Goal: Contribute content: Contribute content

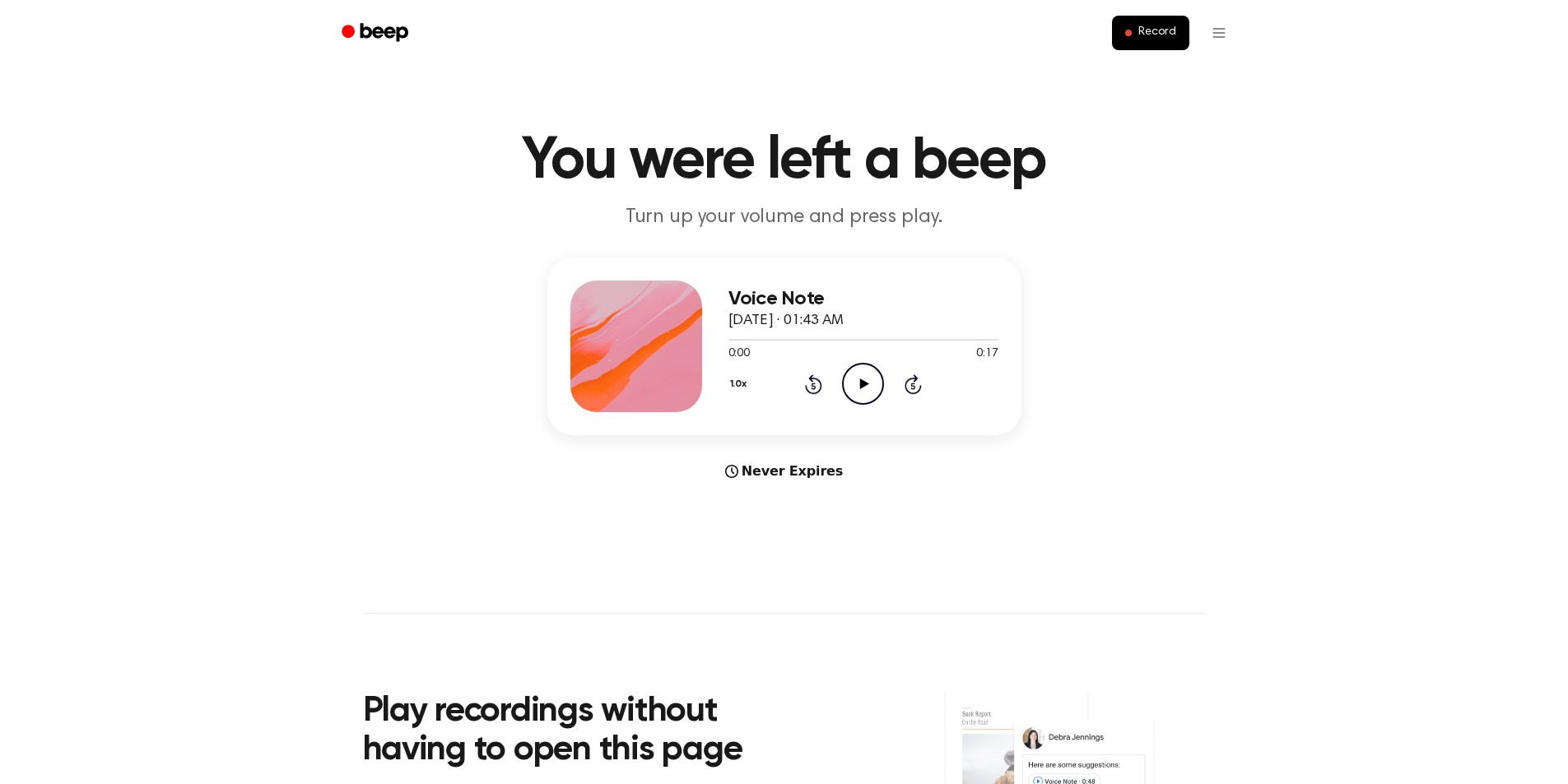
click at [857, 385] on icon "Play Audio" at bounding box center [863, 384] width 42 height 42
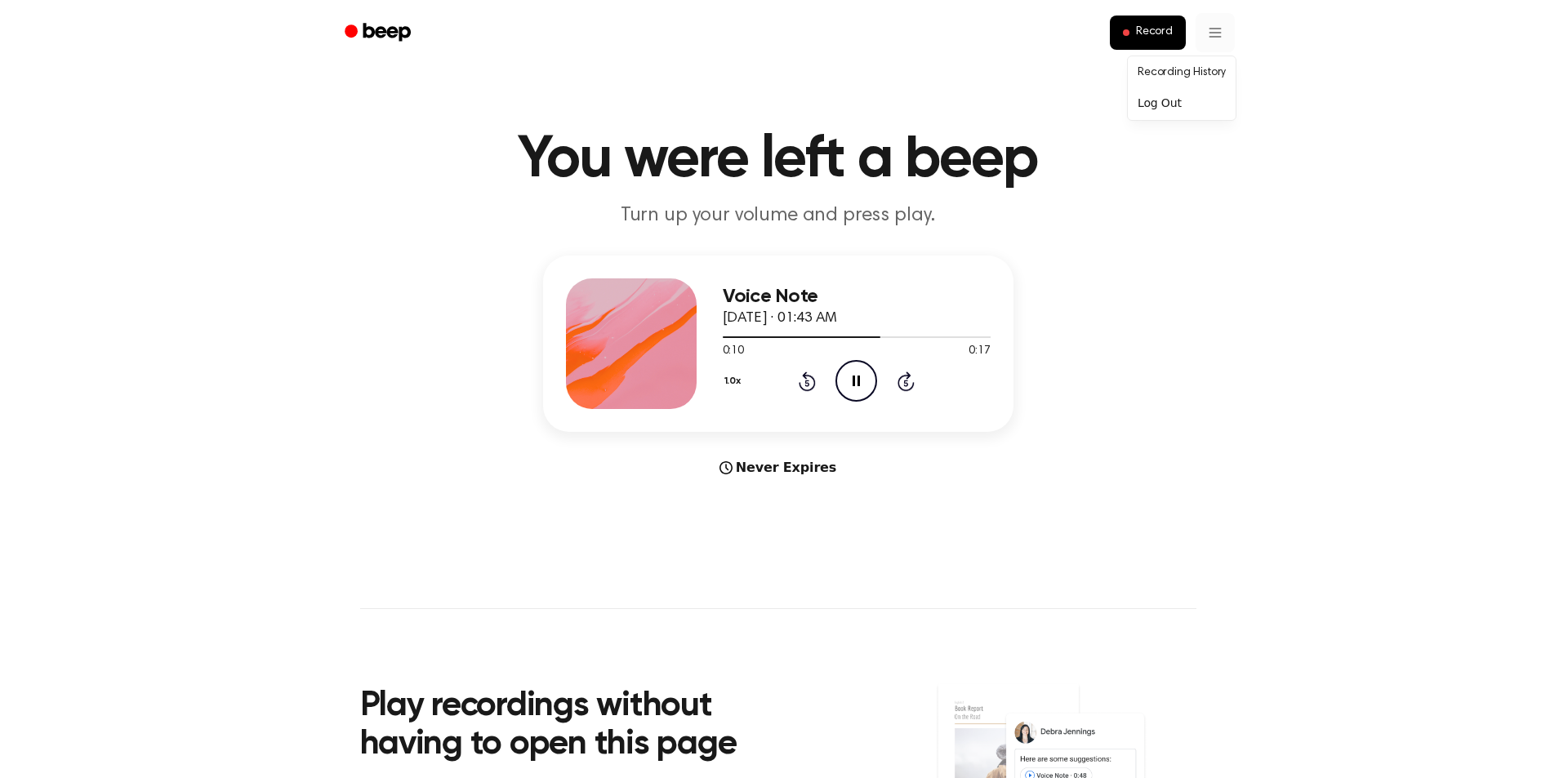
click at [1208, 30] on html "Record You were left a beep Turn up your volume and press play. Voice Note Janu…" at bounding box center [784, 663] width 1568 height 1327
click at [1208, 69] on link "Recording History" at bounding box center [1182, 72] width 102 height 27
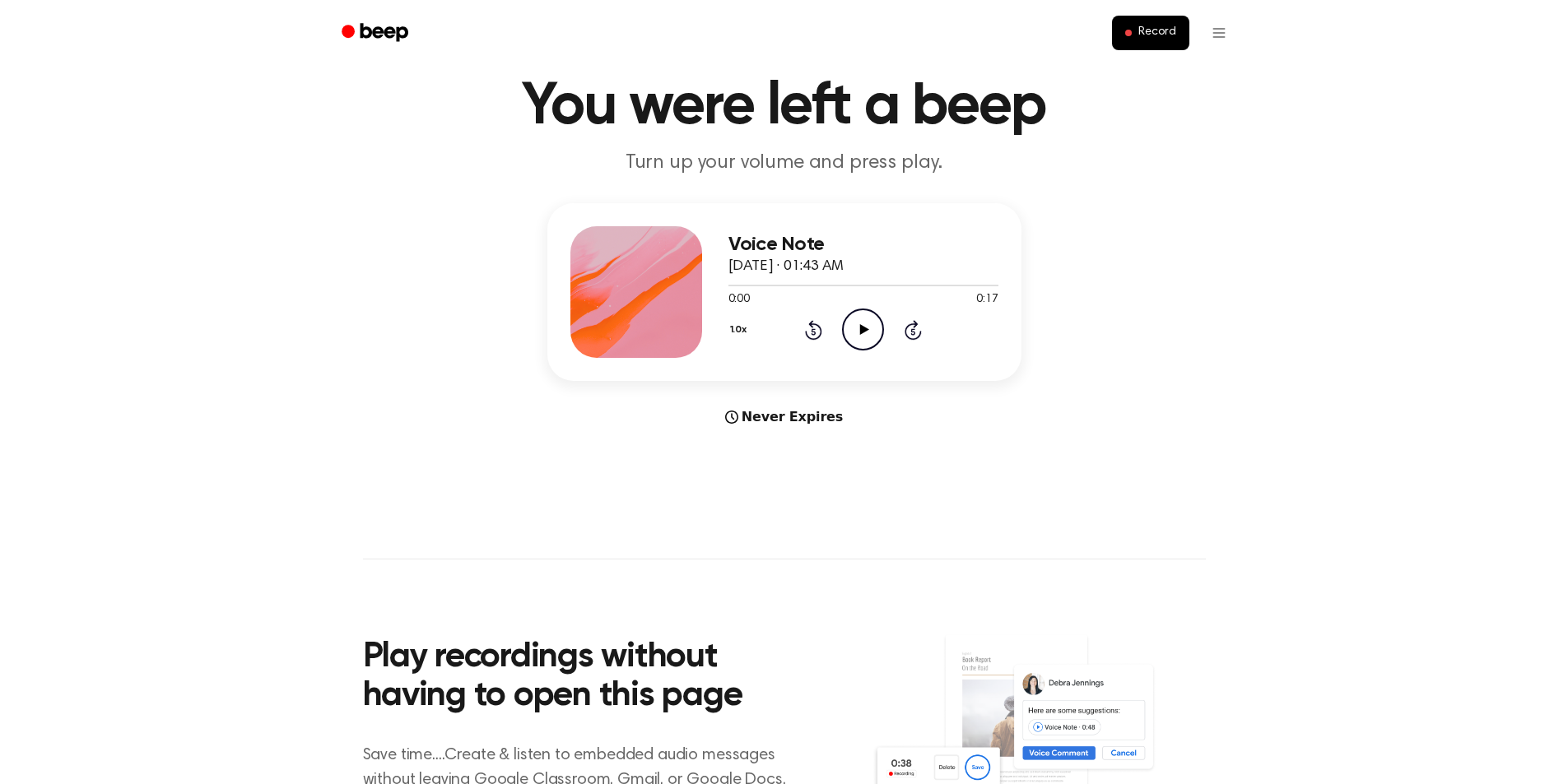
scroll to position [55, 0]
click at [1164, 36] on span "Record" at bounding box center [1157, 33] width 37 height 15
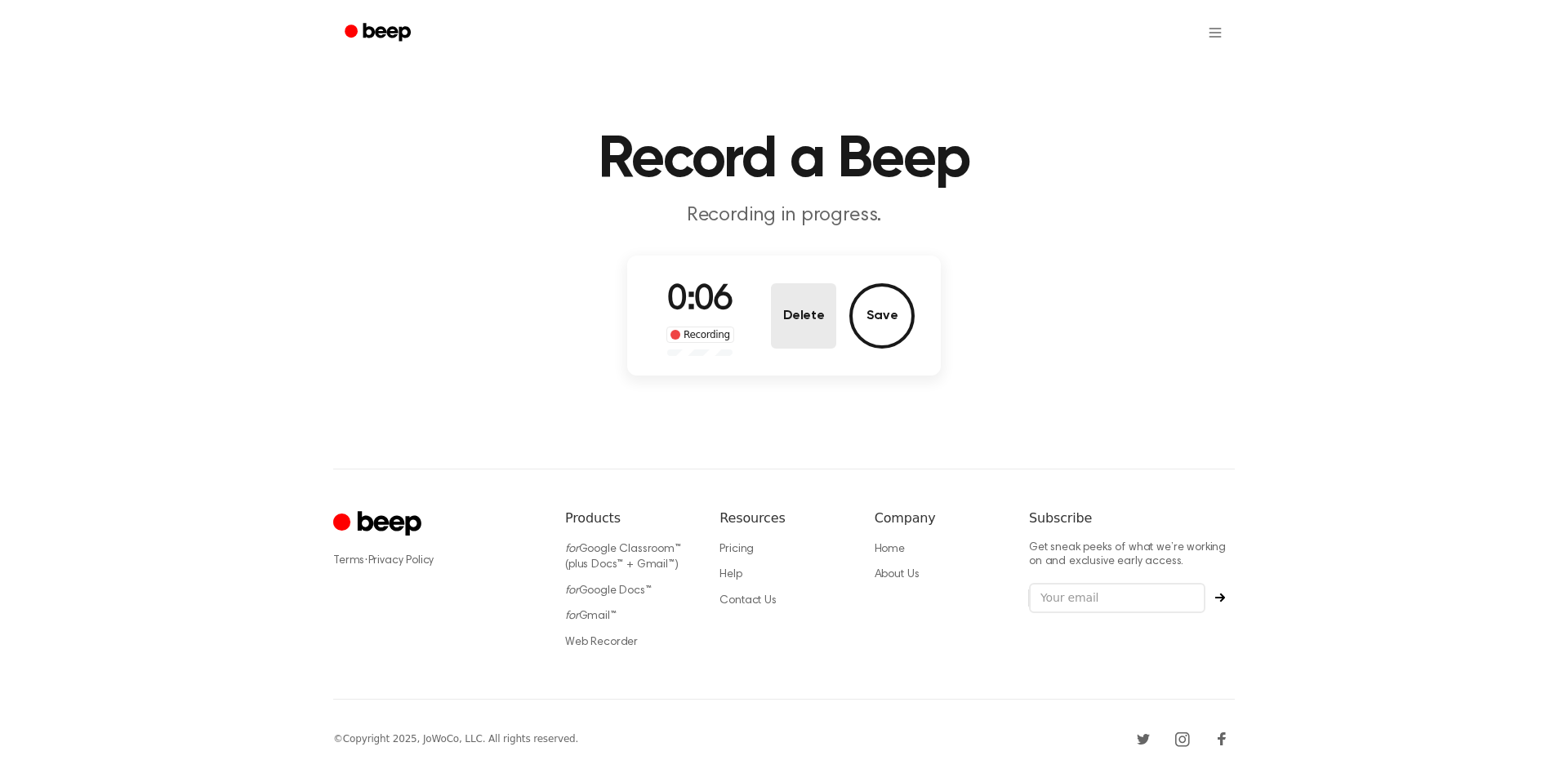
click at [794, 310] on button "Delete" at bounding box center [803, 316] width 66 height 66
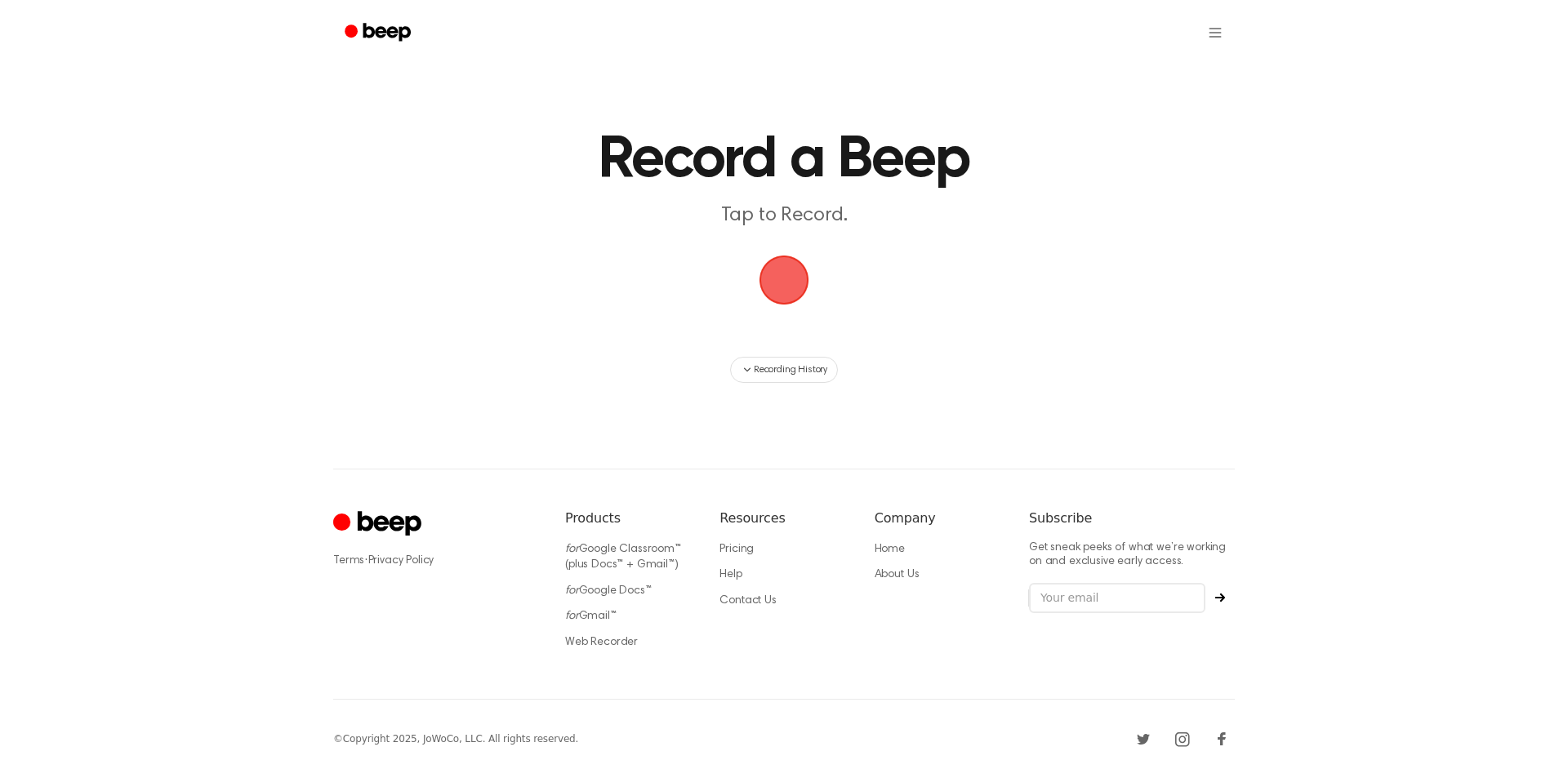
click at [778, 293] on span "button" at bounding box center [783, 279] width 45 height 45
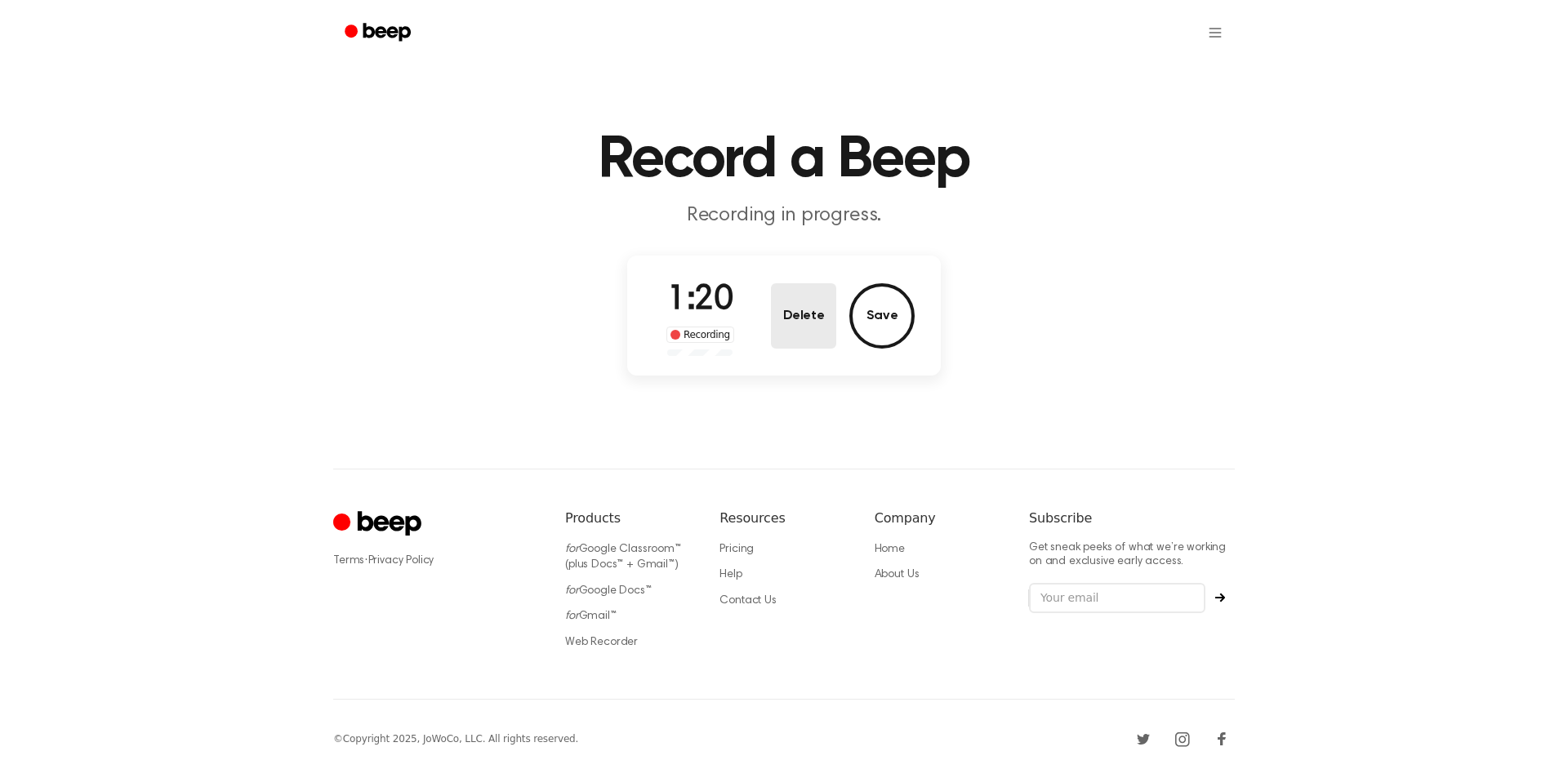
click at [802, 298] on button "Delete" at bounding box center [803, 316] width 66 height 66
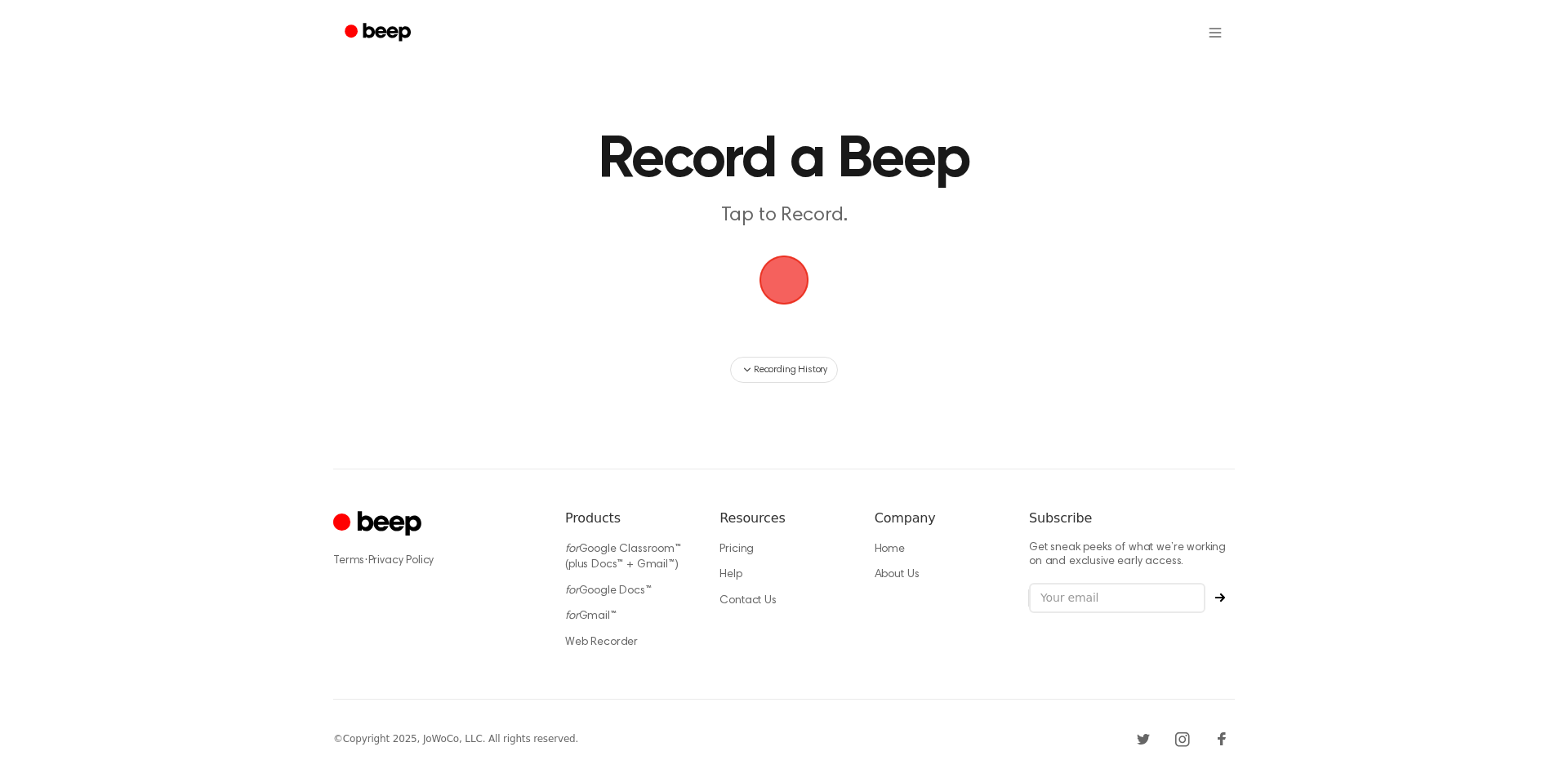
click at [795, 294] on span "button" at bounding box center [783, 279] width 45 height 45
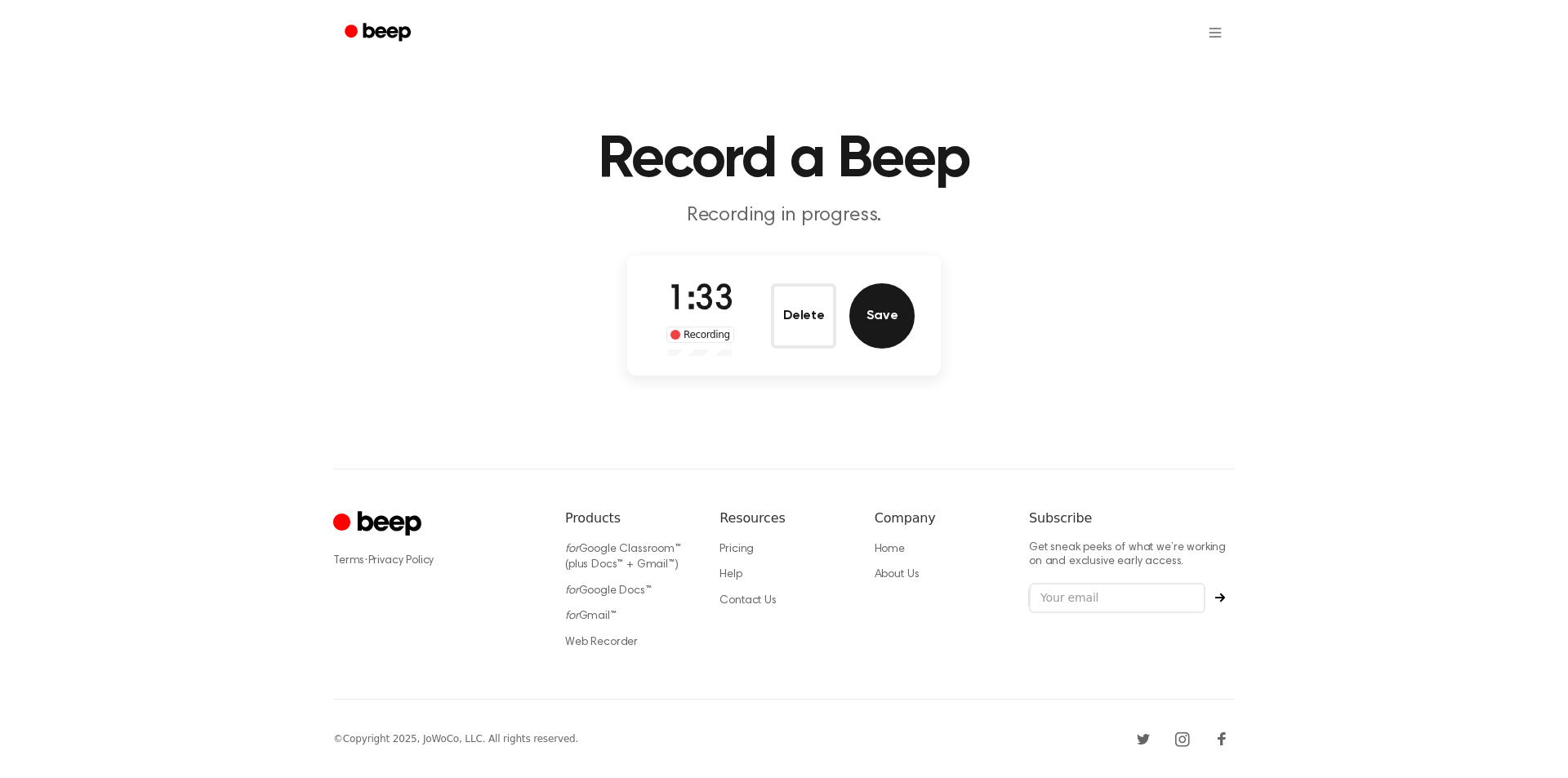
click at [887, 316] on button "Save" at bounding box center [882, 316] width 66 height 66
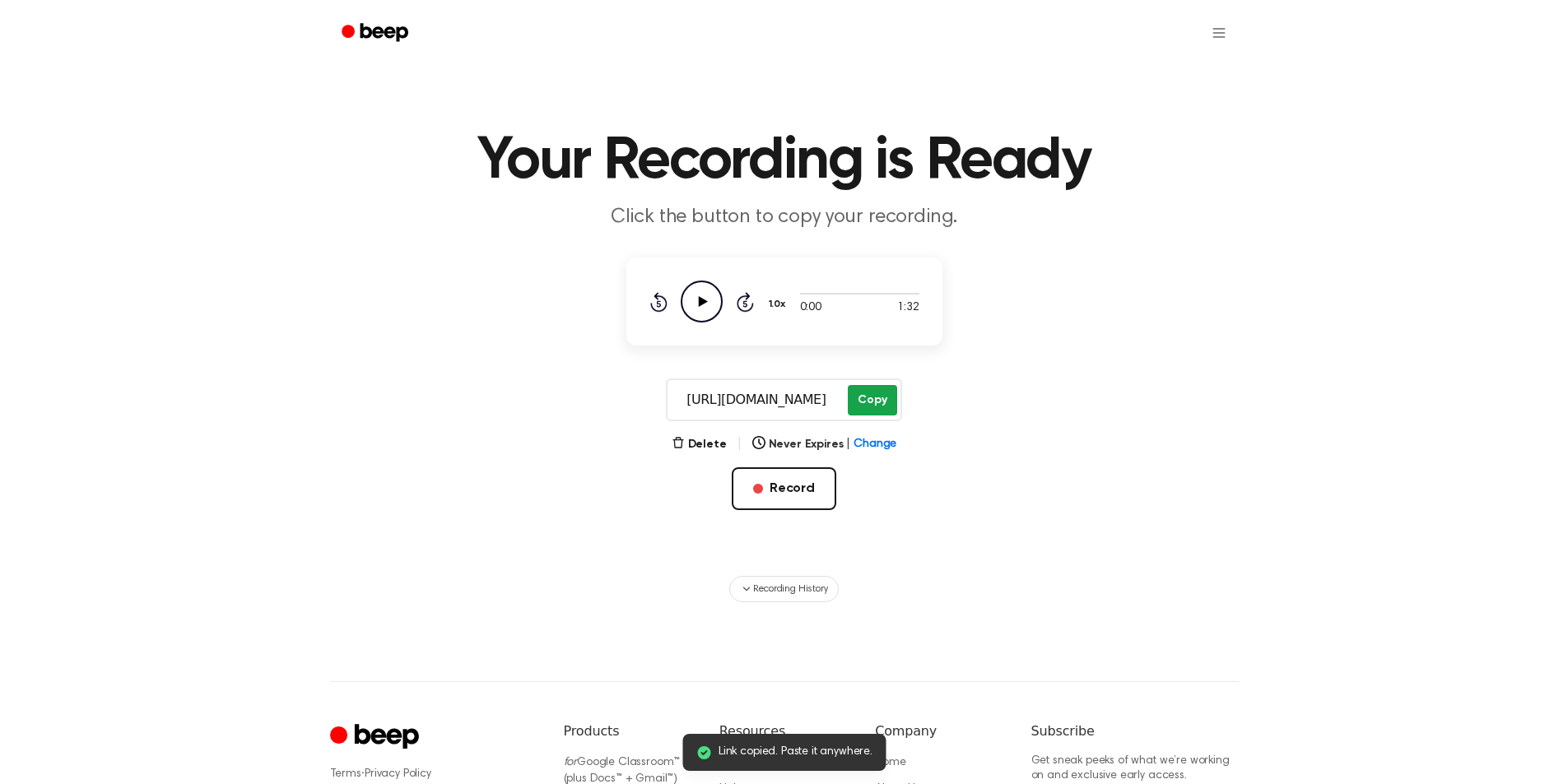
click at [866, 392] on button "Copy" at bounding box center [872, 399] width 48 height 31
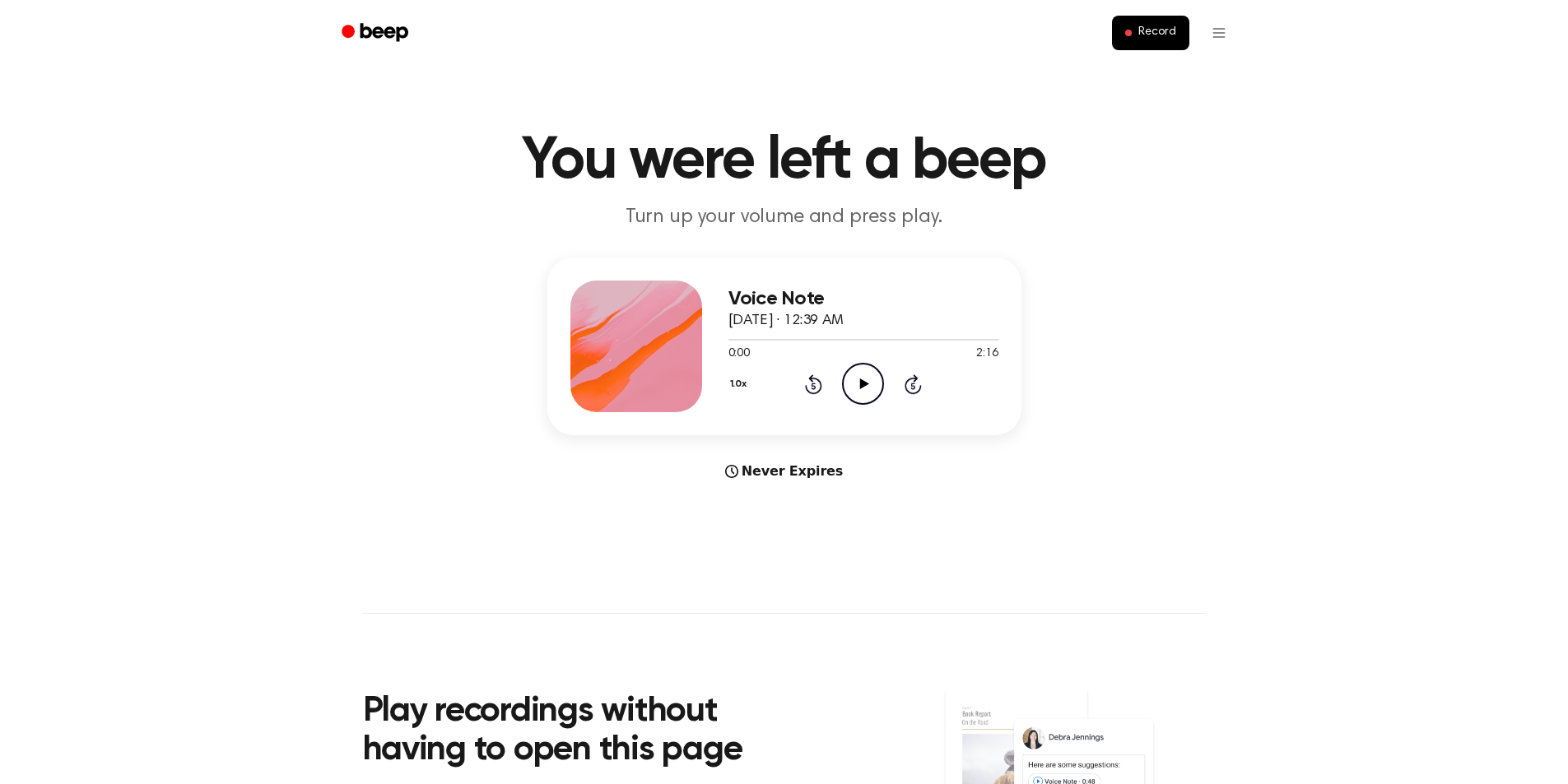
click at [858, 394] on icon "Play Audio" at bounding box center [863, 384] width 42 height 42
click at [860, 384] on icon at bounding box center [865, 383] width 9 height 10
drag, startPoint x: 741, startPoint y: 337, endPoint x: 719, endPoint y: 339, distance: 22.1
click at [719, 339] on div "Voice Note [DATE] · 12:39 AM 0:08 2:16 Your browser does not support the [objec…" at bounding box center [784, 346] width 474 height 178
click at [816, 392] on icon at bounding box center [813, 384] width 18 height 20
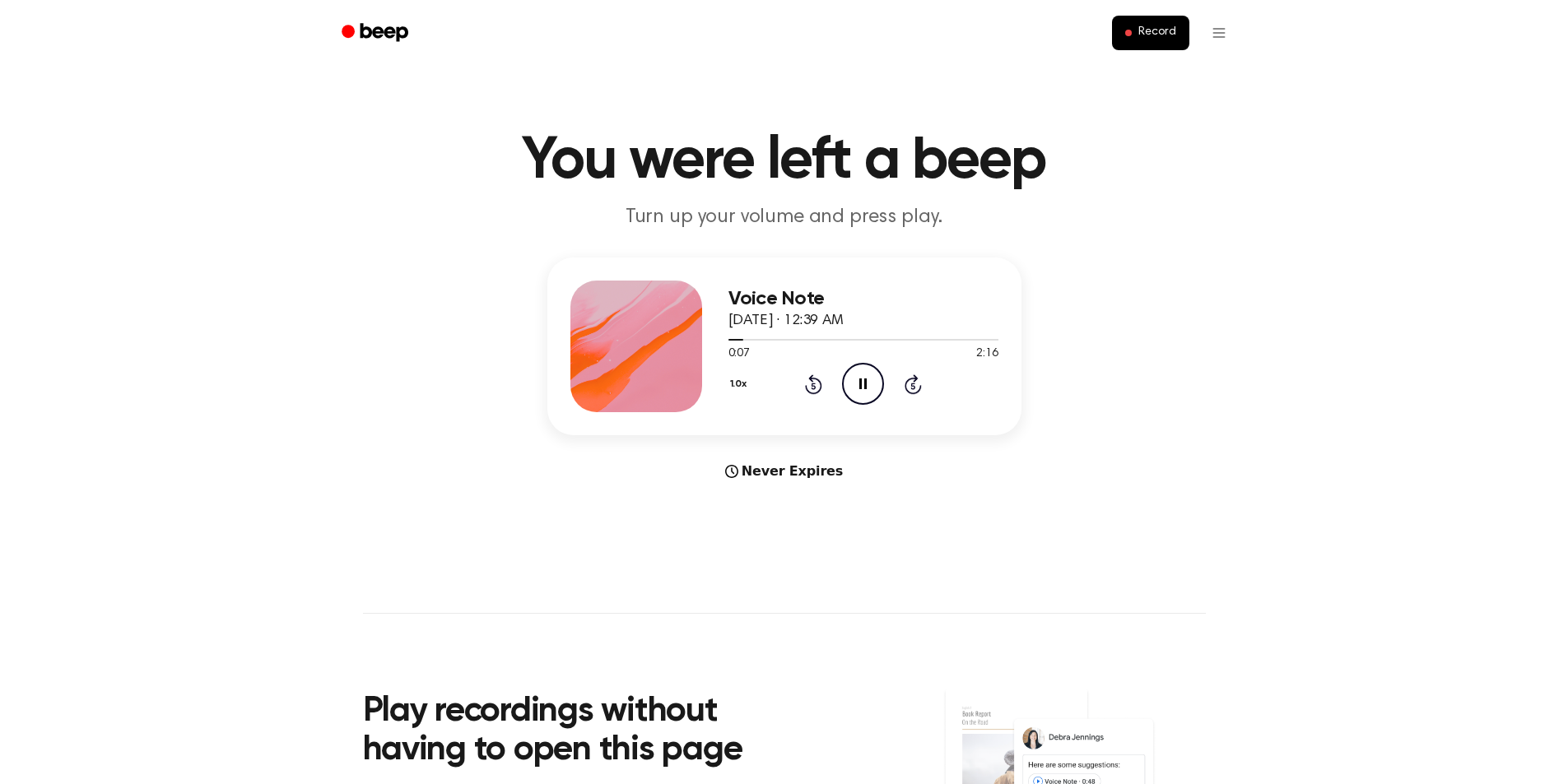
click at [813, 388] on icon at bounding box center [813, 385] width 4 height 7
click at [866, 385] on icon at bounding box center [863, 383] width 7 height 10
click at [1167, 31] on span "Record" at bounding box center [1157, 33] width 37 height 15
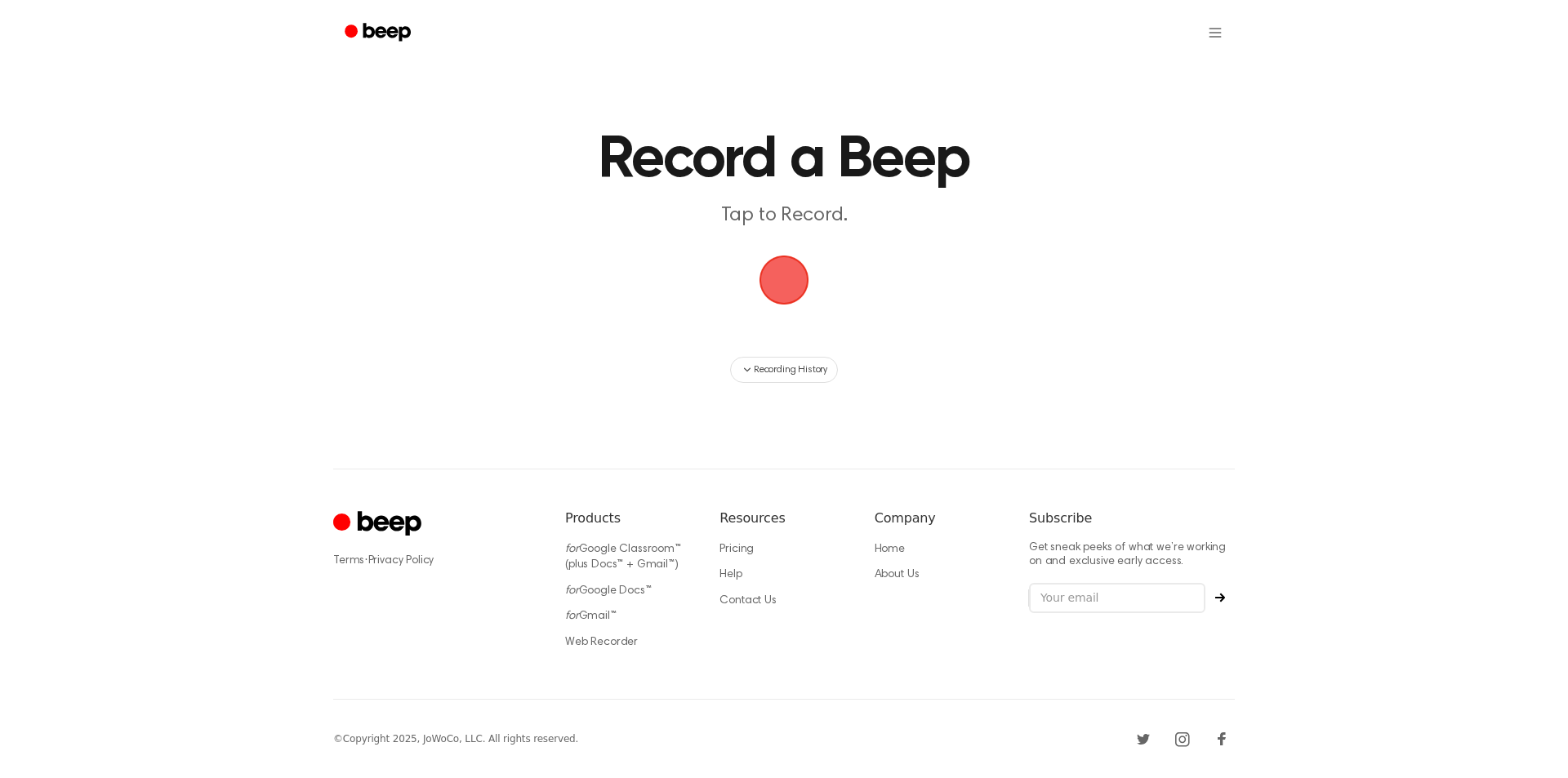
click at [789, 286] on span "button" at bounding box center [783, 279] width 45 height 45
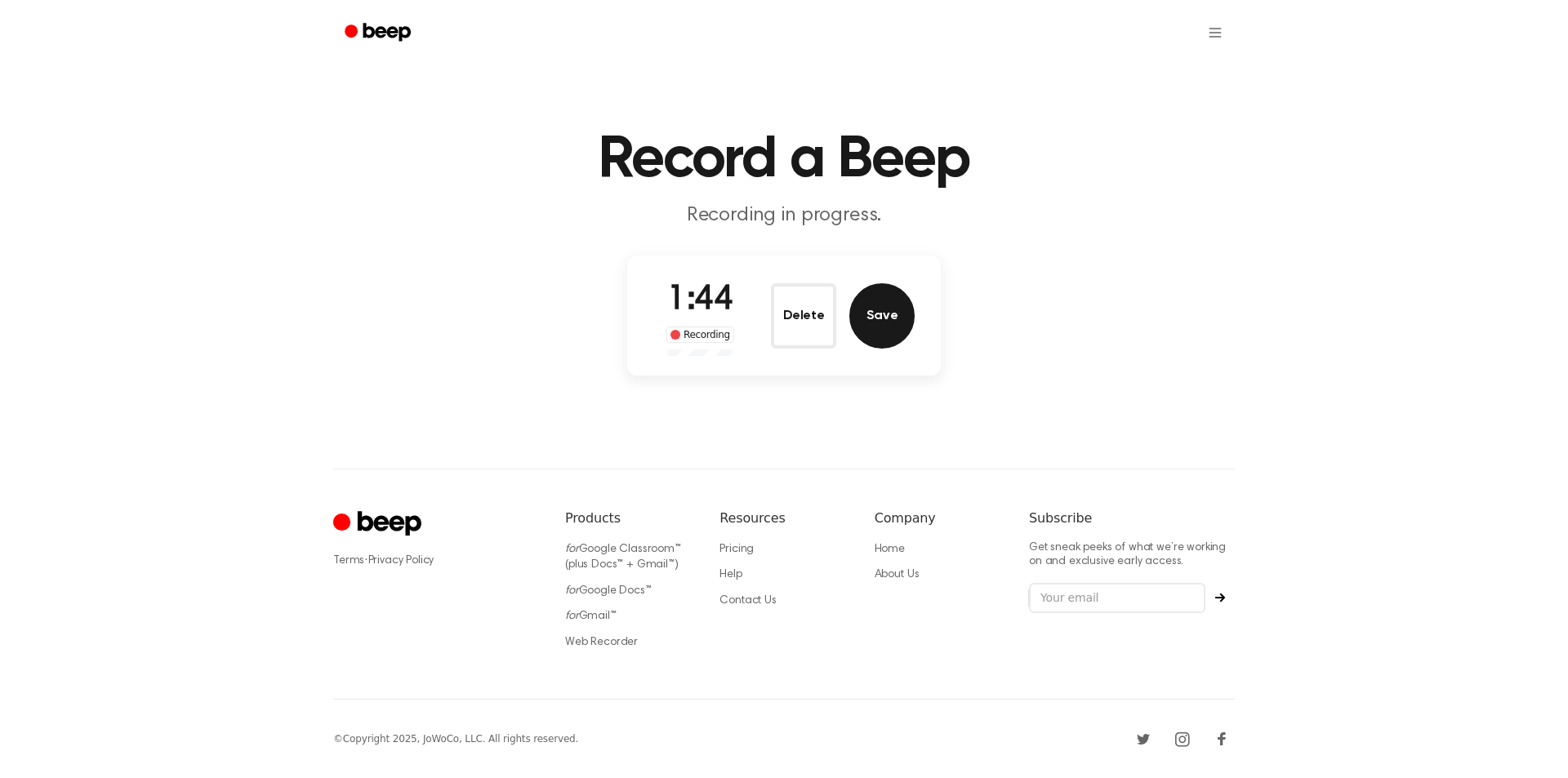
click at [903, 296] on button "Save" at bounding box center [882, 316] width 66 height 66
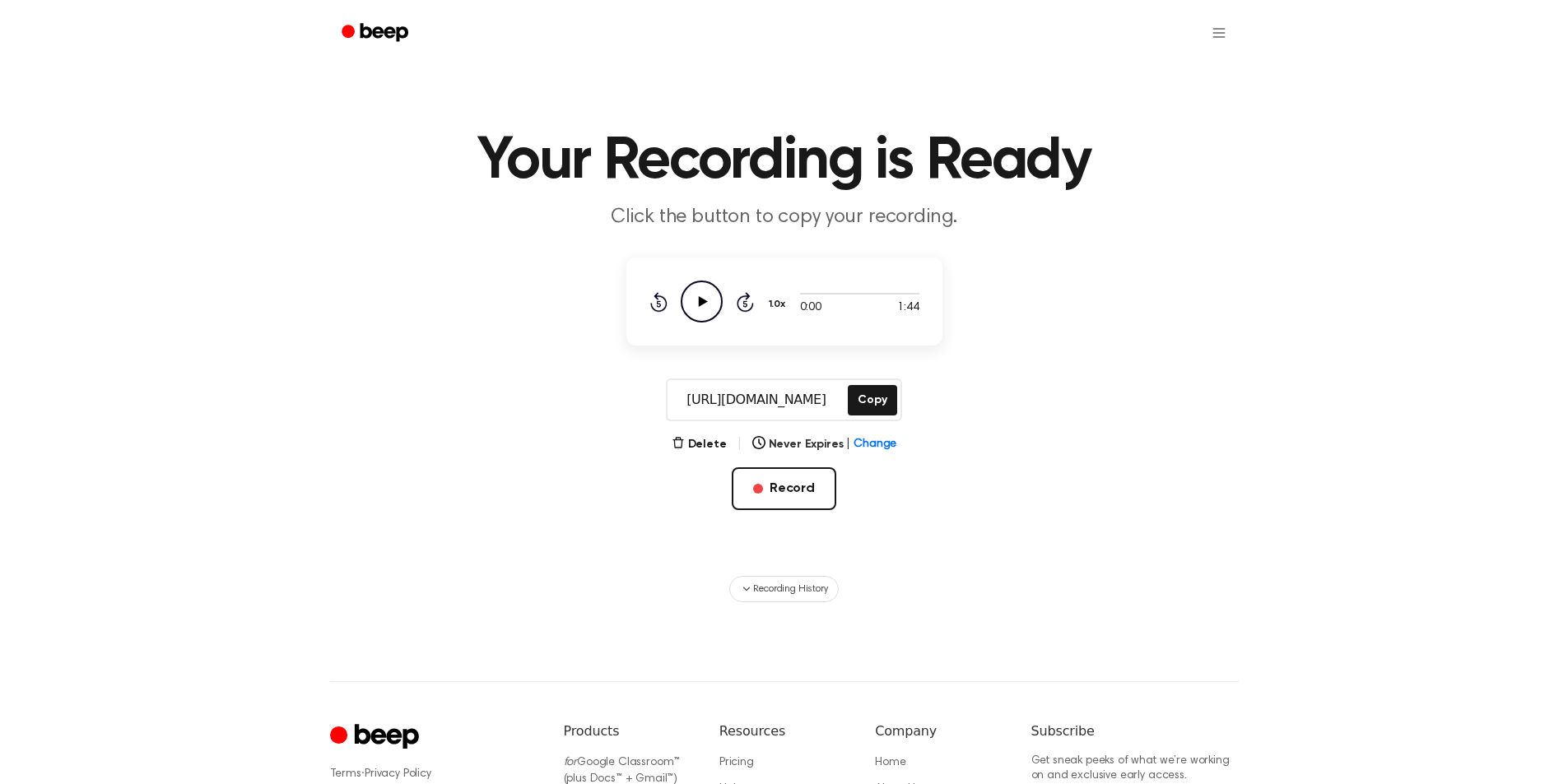
click at [686, 288] on circle at bounding box center [701, 301] width 40 height 40
click at [712, 401] on input "https://beep.audio/7qGIM83" at bounding box center [756, 399] width 177 height 39
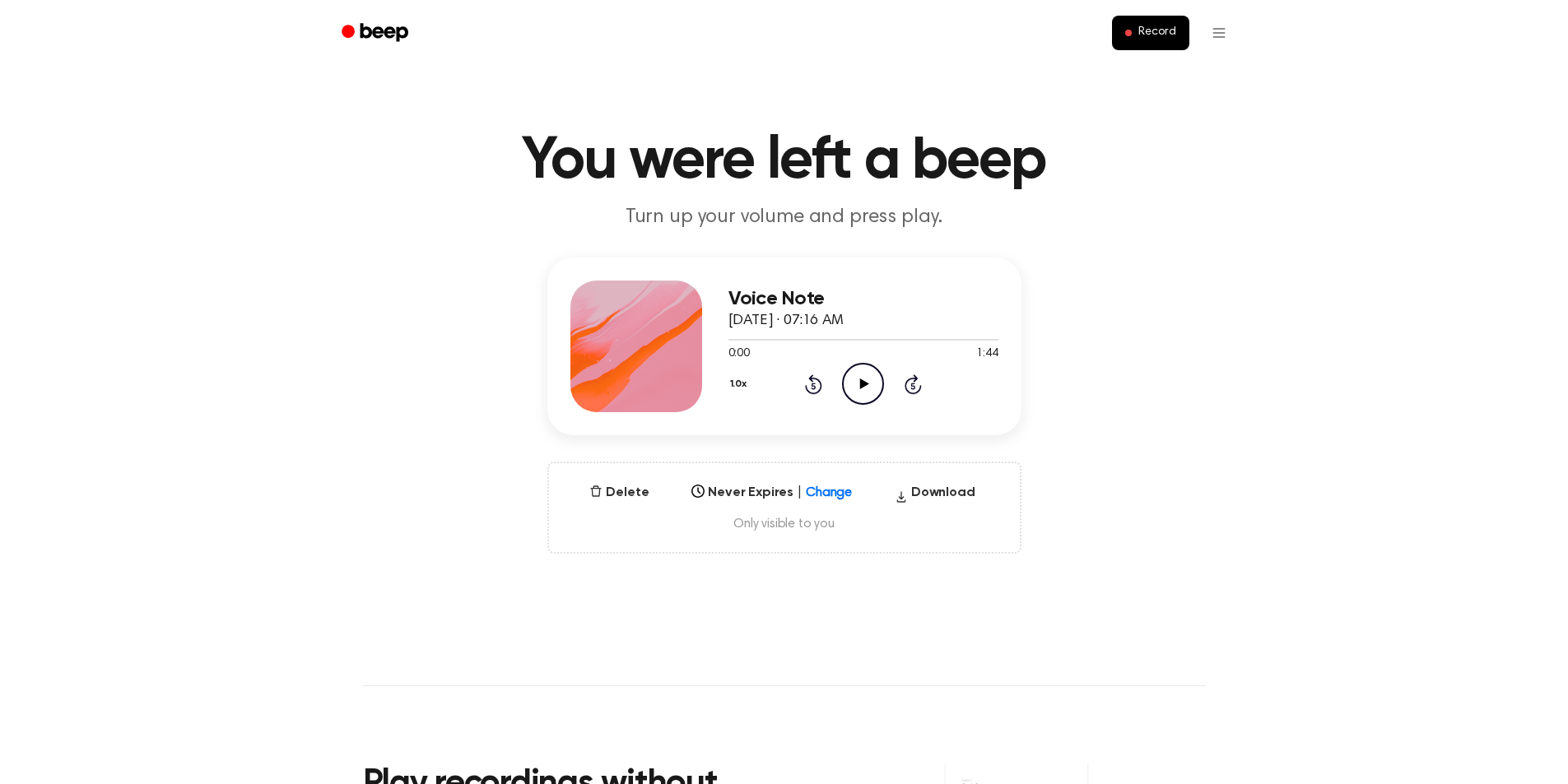
click at [859, 388] on icon "Play Audio" at bounding box center [863, 384] width 42 height 42
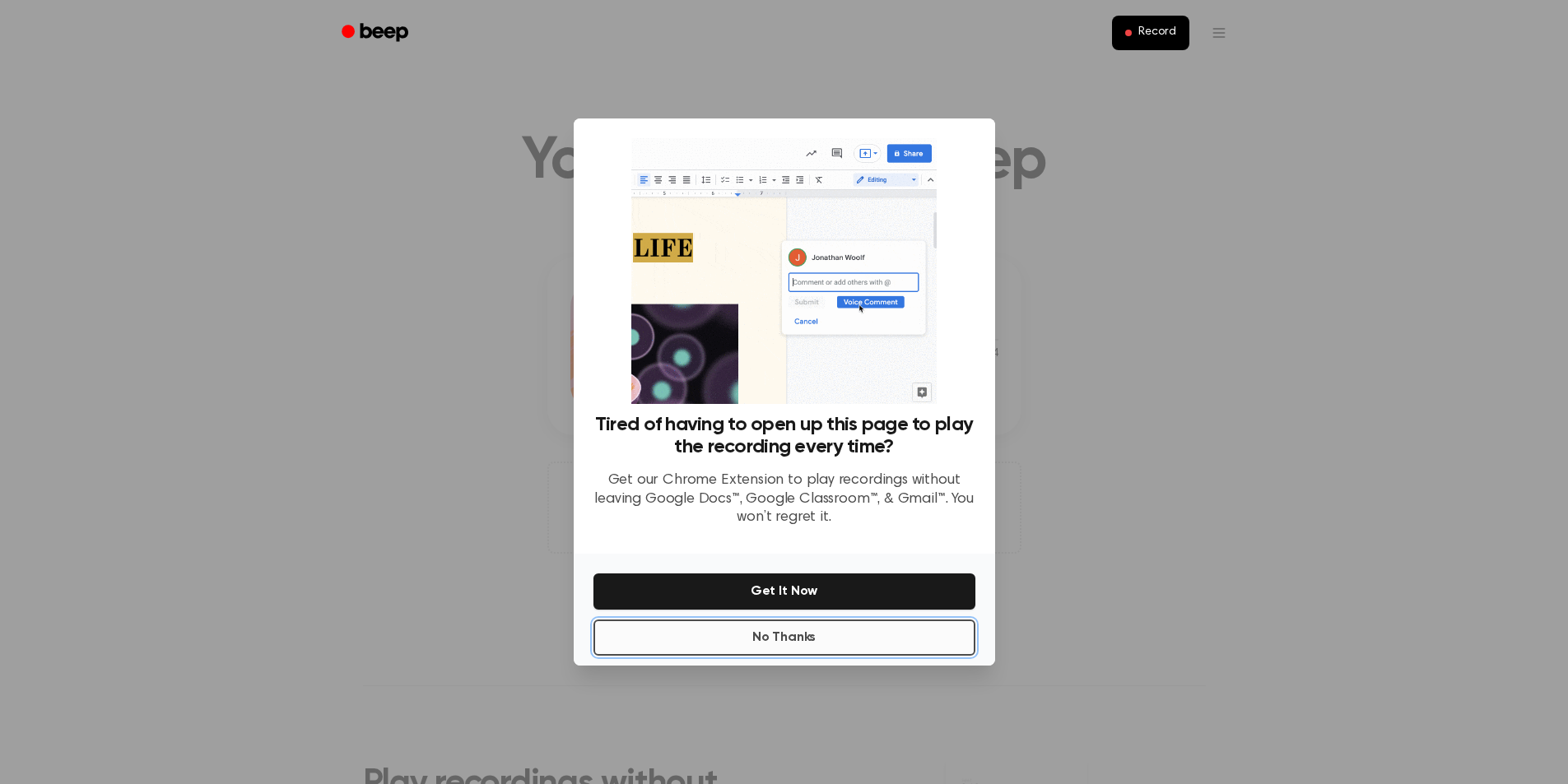
click at [766, 642] on button "No Thanks" at bounding box center [784, 637] width 382 height 36
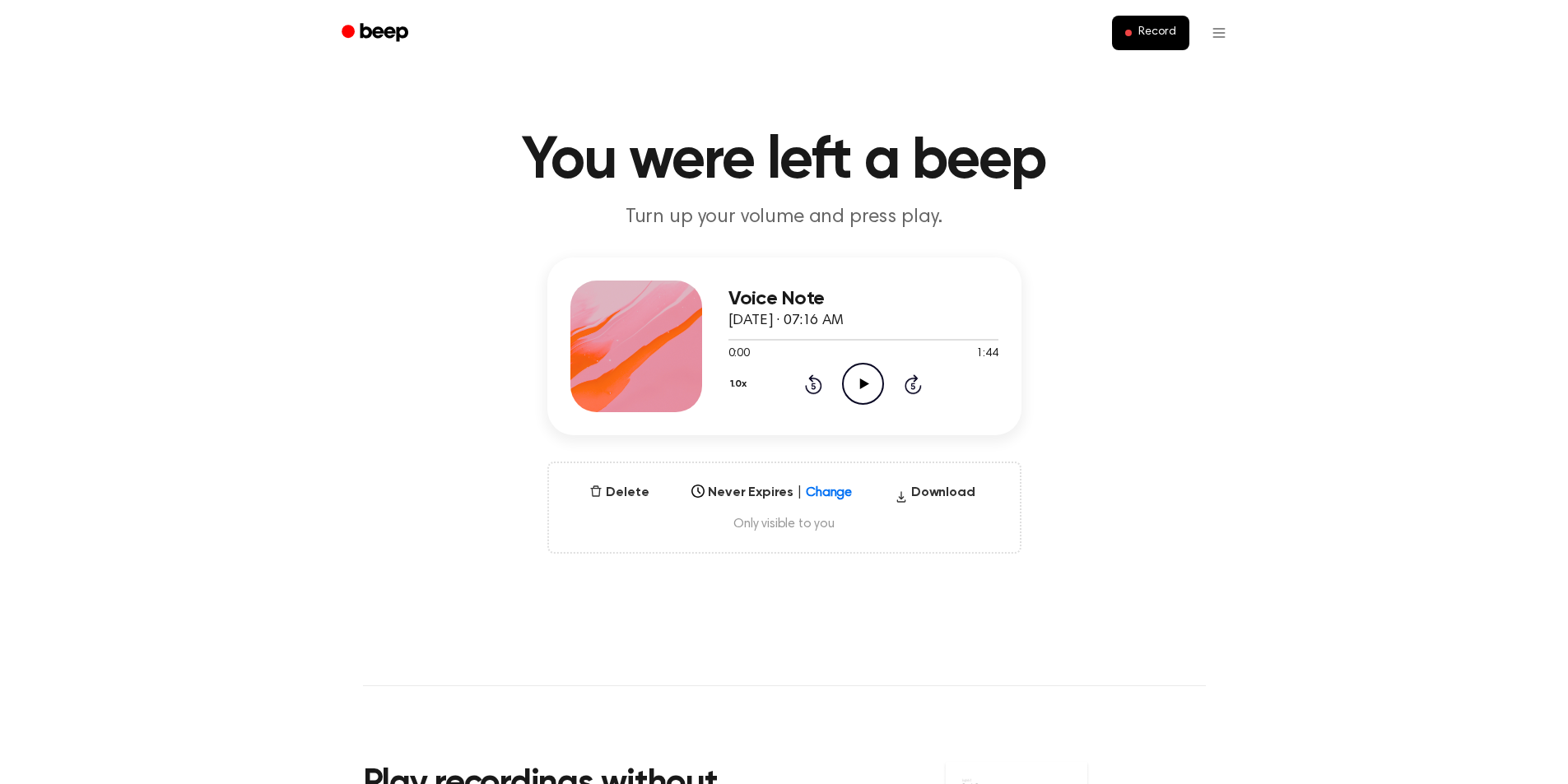
click at [855, 381] on icon "Play Audio" at bounding box center [863, 384] width 42 height 42
click at [929, 488] on button "Download" at bounding box center [934, 496] width 94 height 26
click at [1165, 35] on span "Record" at bounding box center [1157, 33] width 37 height 15
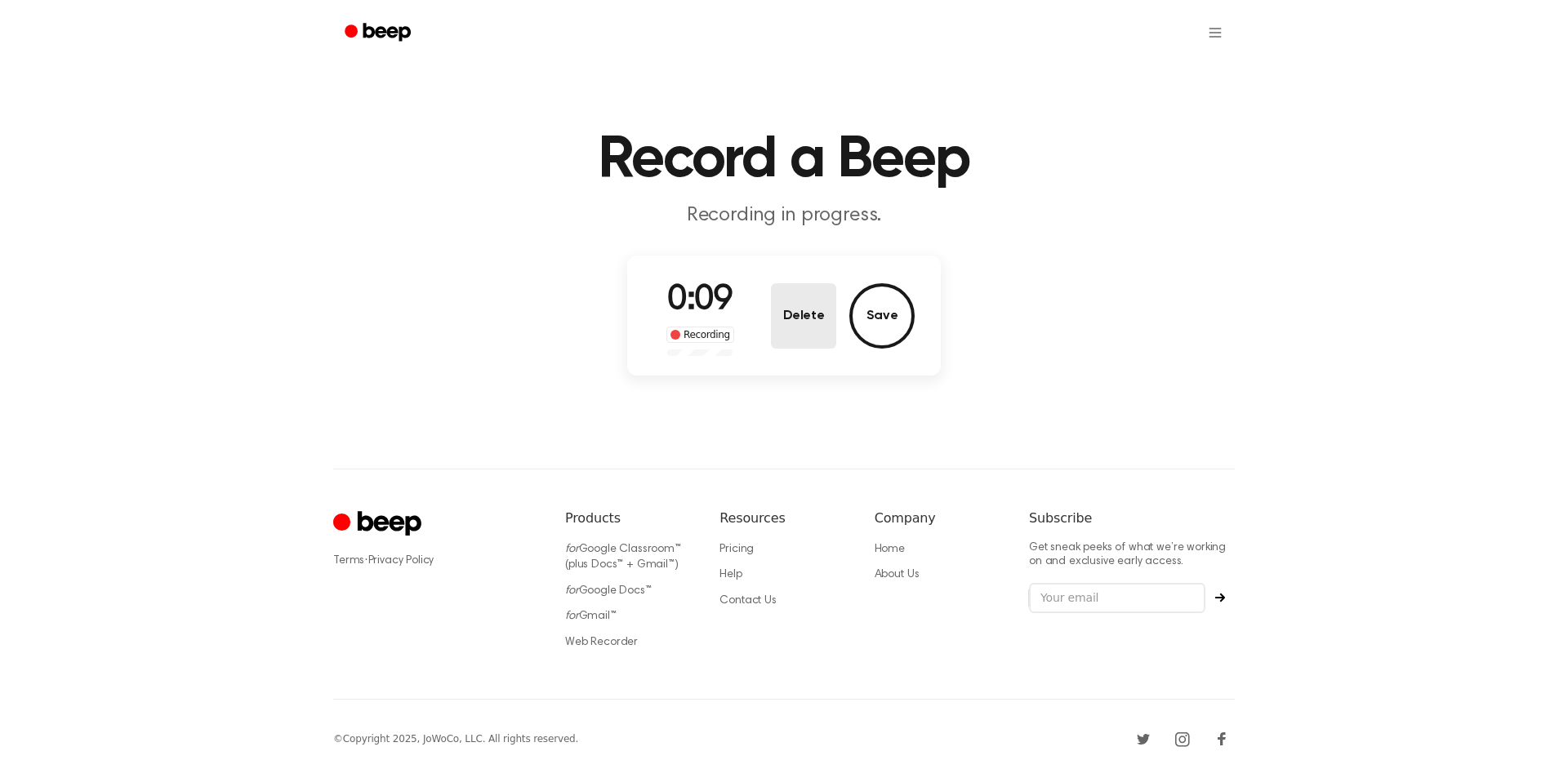
click at [816, 311] on button "Delete" at bounding box center [803, 316] width 66 height 66
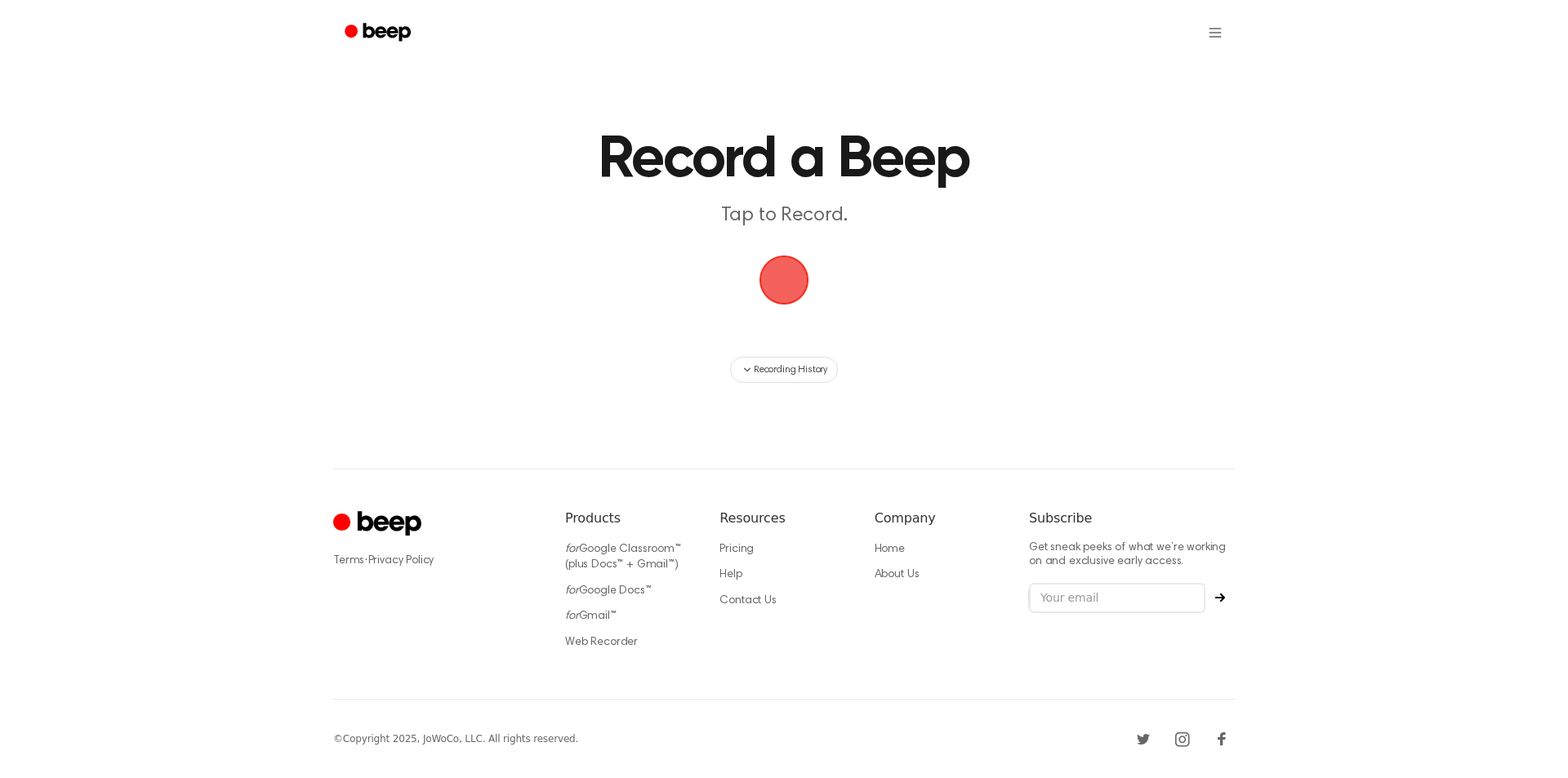
click at [800, 268] on span "button" at bounding box center [783, 279] width 90 height 90
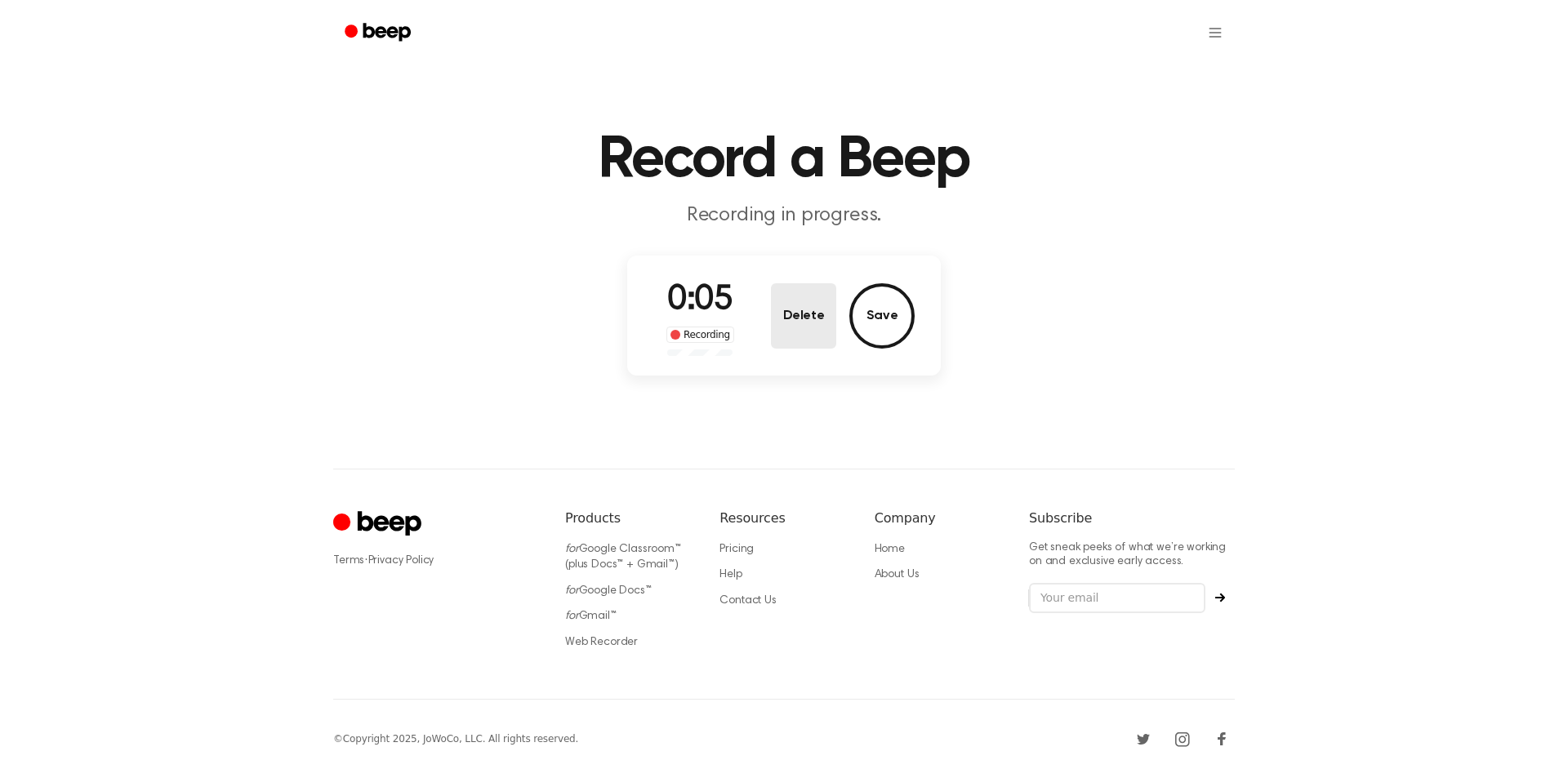
click at [816, 333] on button "Delete" at bounding box center [803, 316] width 66 height 66
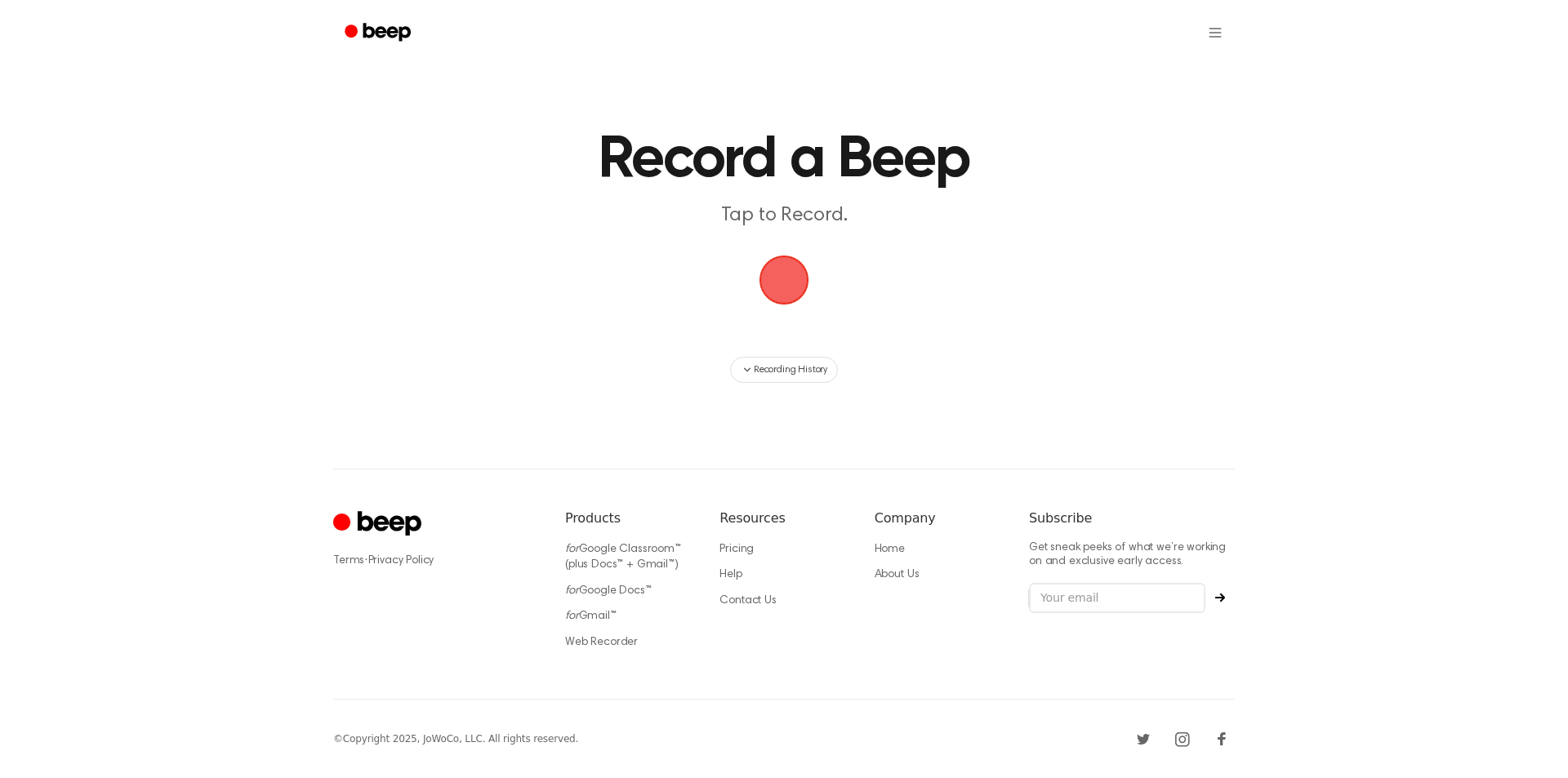
click at [791, 294] on span "button" at bounding box center [784, 280] width 85 height 85
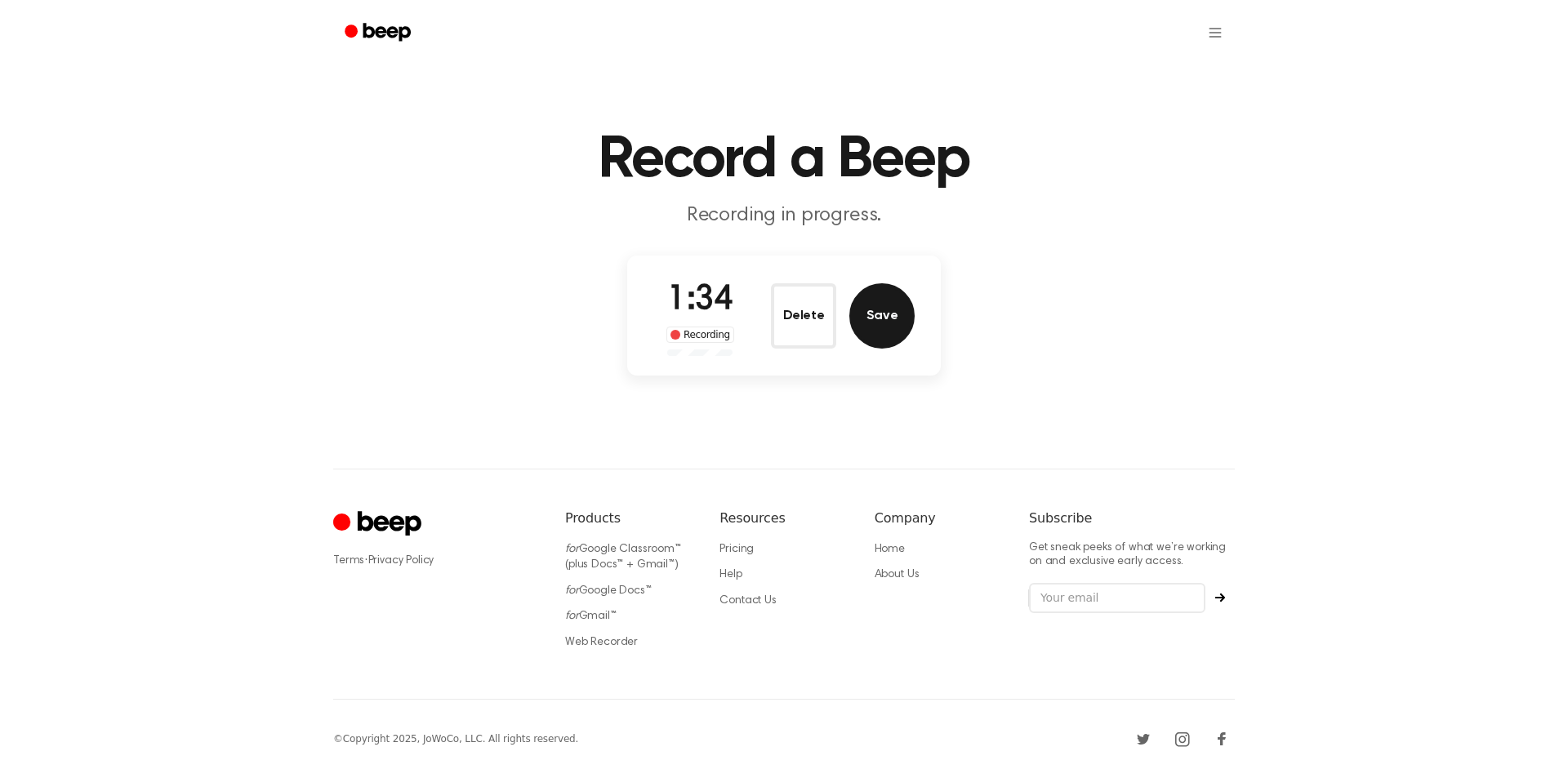
click at [876, 319] on button "Save" at bounding box center [882, 316] width 66 height 66
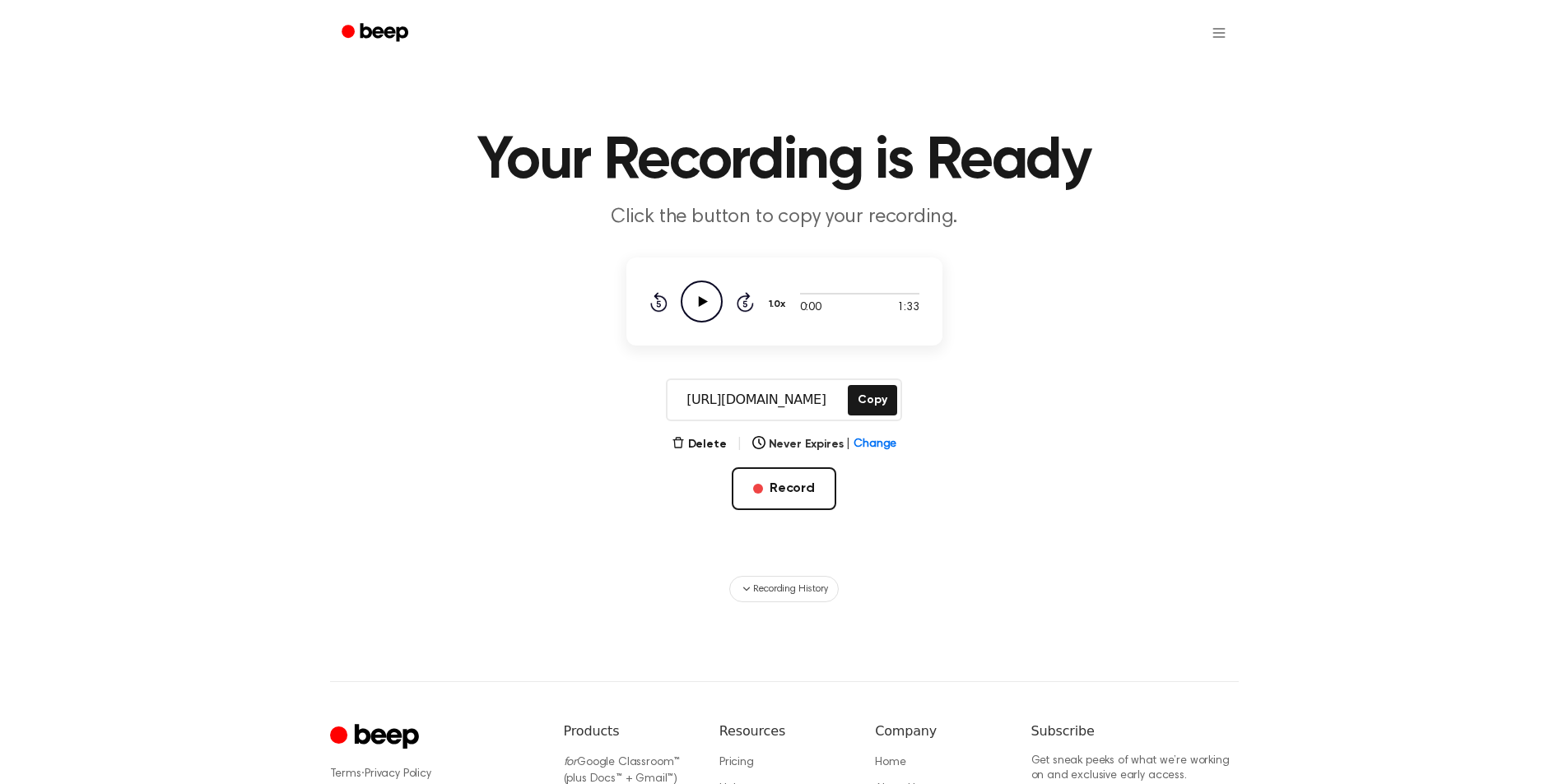
click at [773, 372] on main "Your Recording is Ready Click the button to copy your recording. 0:00 1:33 1.0x…" at bounding box center [784, 301] width 1568 height 602
click at [766, 406] on input "https://beep.audio/lN1LZOy" at bounding box center [756, 399] width 177 height 39
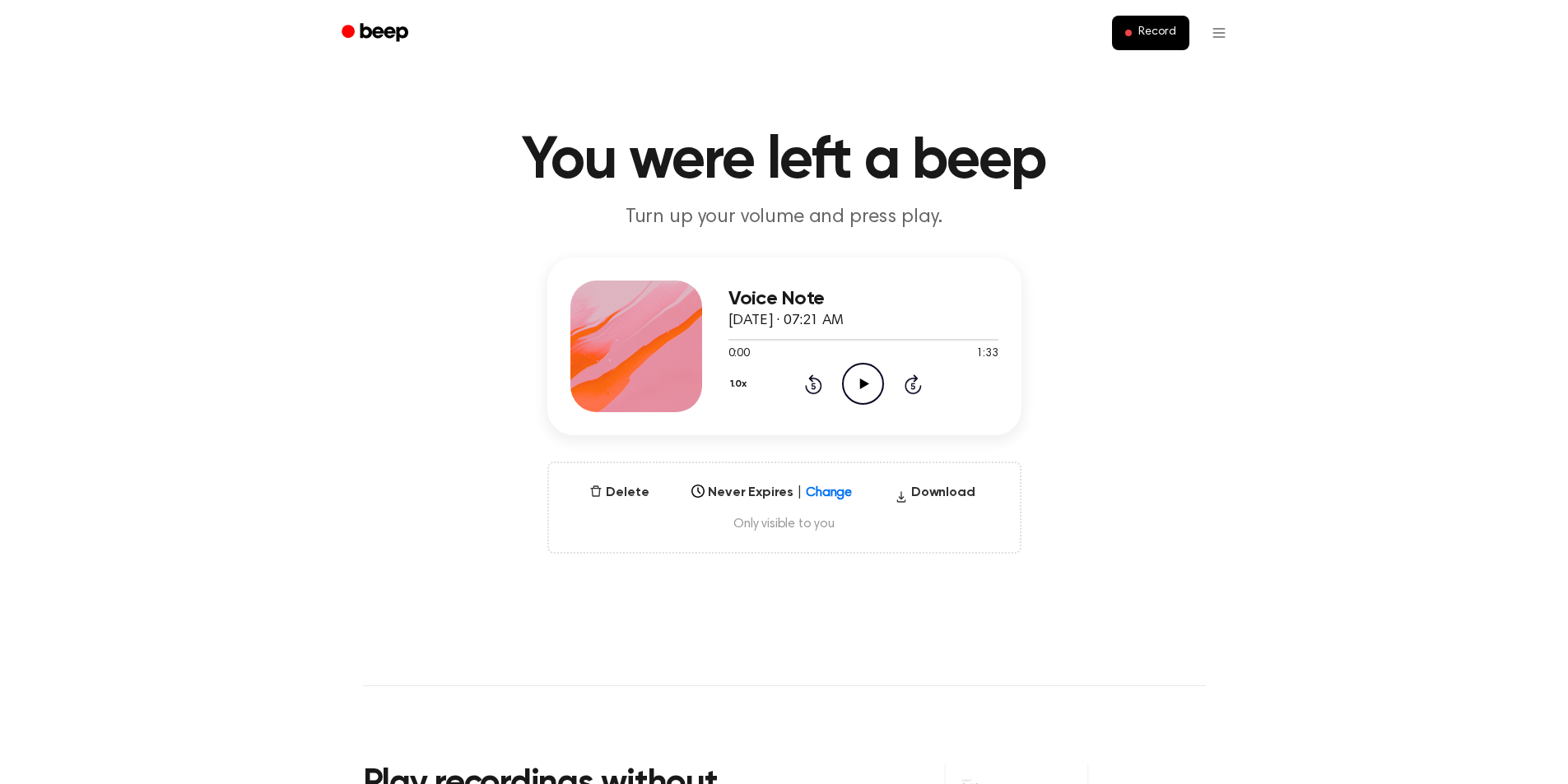
click at [856, 404] on icon "Play Audio" at bounding box center [863, 384] width 42 height 42
click at [865, 390] on icon "Pause Audio" at bounding box center [863, 384] width 42 height 42
click at [1152, 354] on div "Voice Note September 25, 2025 · 07:21 AM 0:08 1:33 Your browser does not suppor…" at bounding box center [784, 406] width 1528 height 296
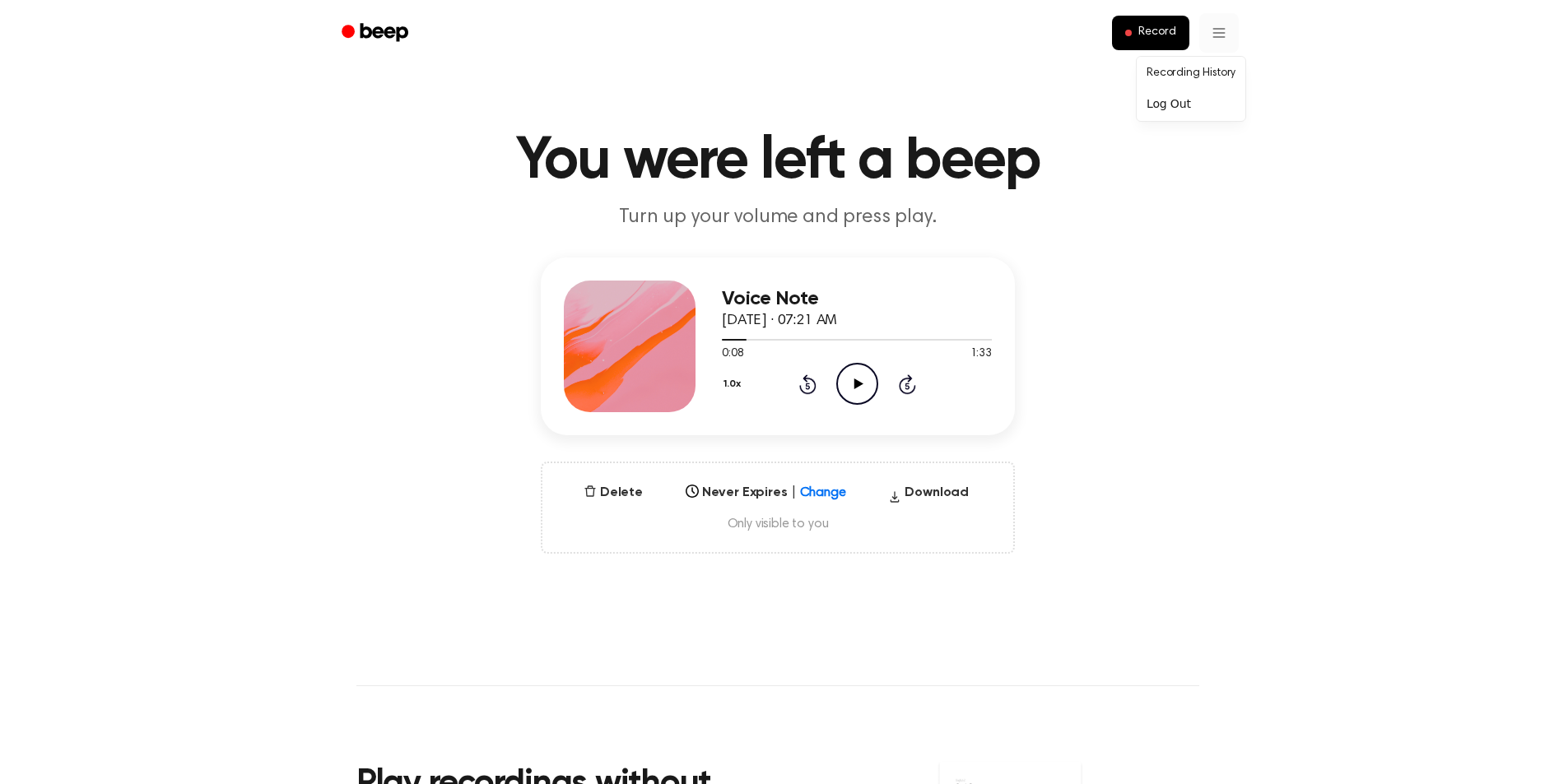
click at [1220, 32] on html "Record You were left a beep Turn up your volume and press play. Voice Note Sept…" at bounding box center [784, 705] width 1568 height 1410
click at [1192, 85] on link "Recording History" at bounding box center [1192, 73] width 102 height 27
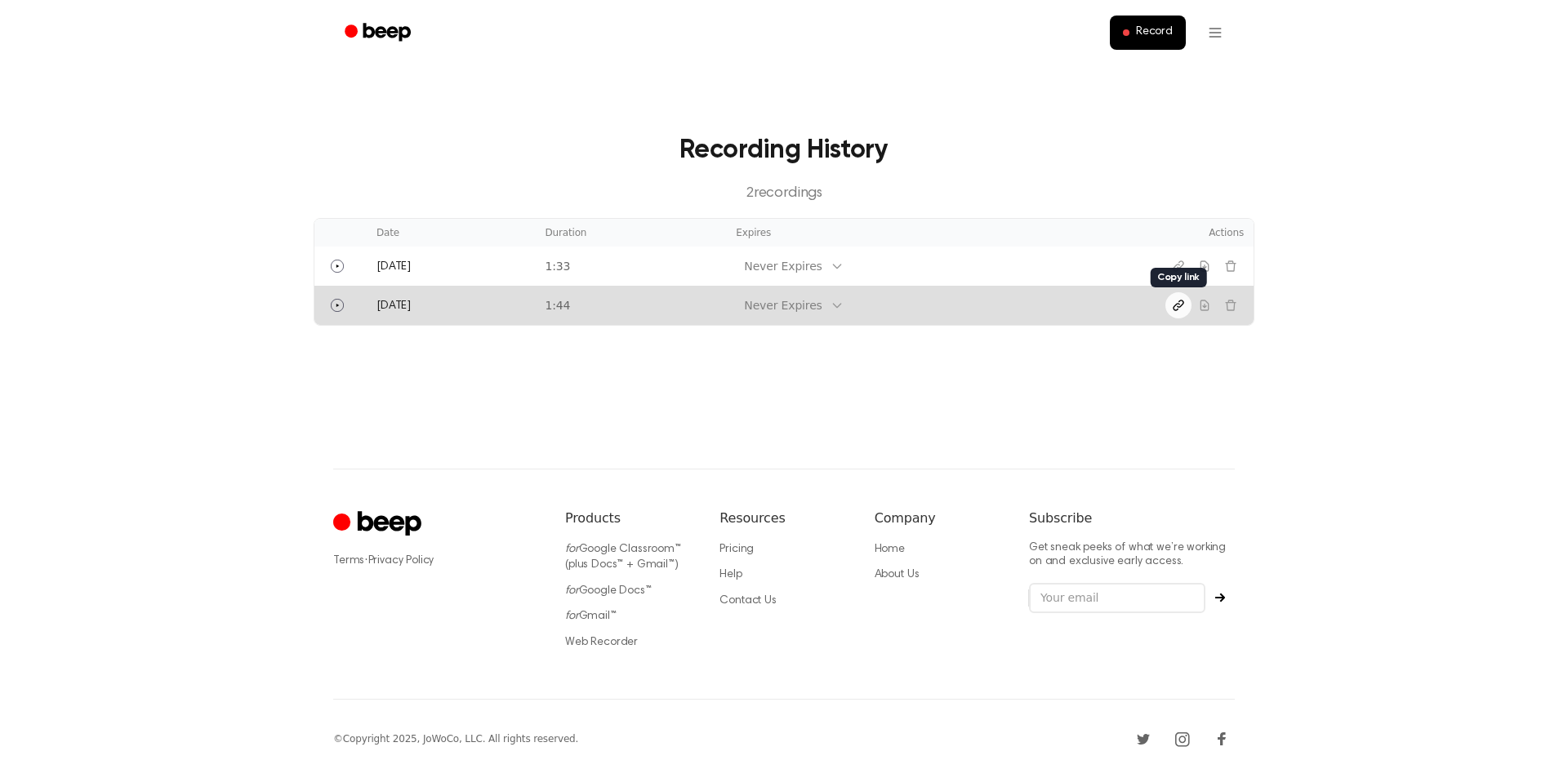
click at [1178, 302] on icon "Copy link" at bounding box center [1179, 305] width 13 height 13
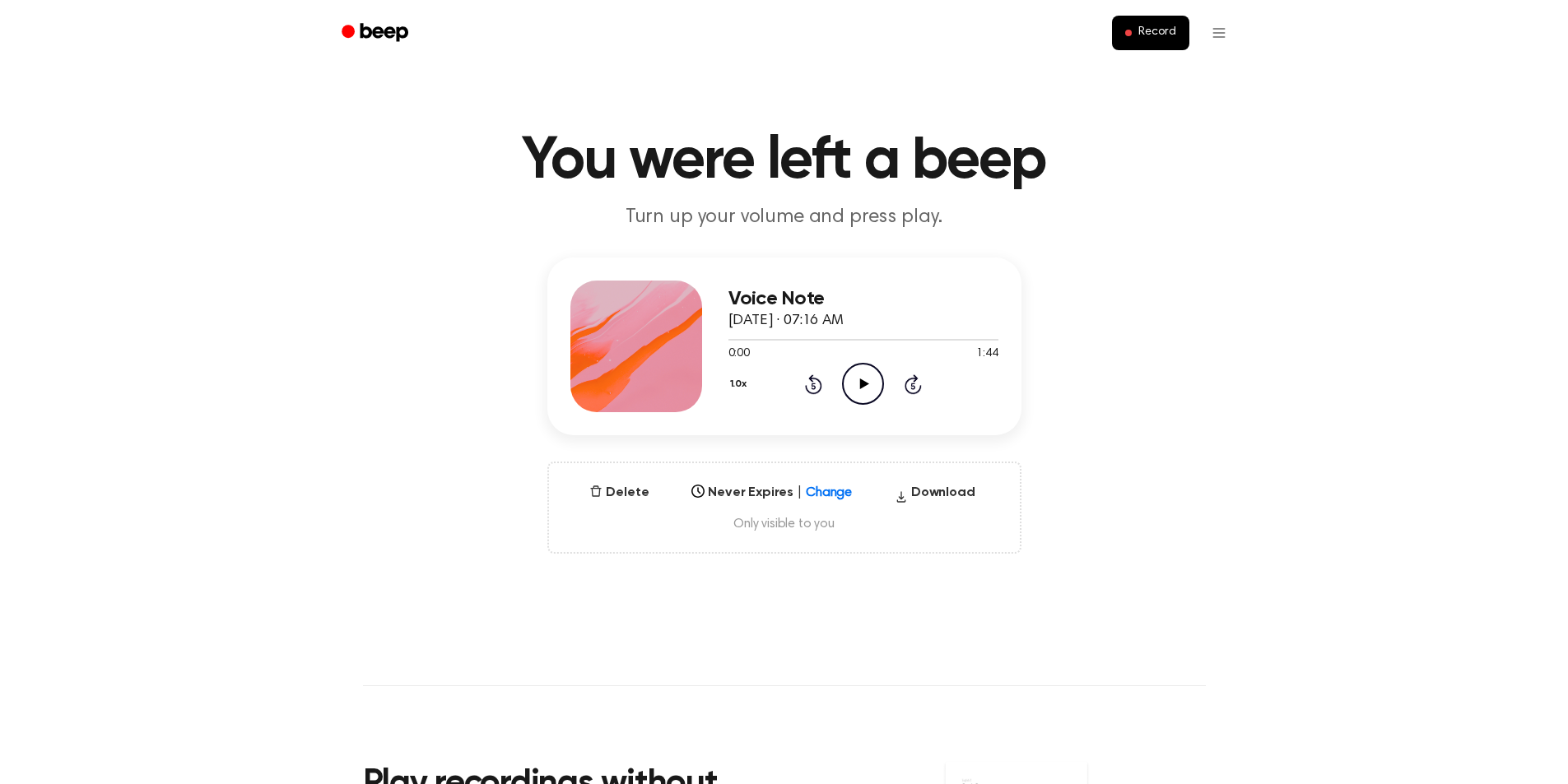
click at [873, 395] on icon "Play Audio" at bounding box center [863, 384] width 42 height 42
click at [865, 378] on icon at bounding box center [863, 383] width 7 height 10
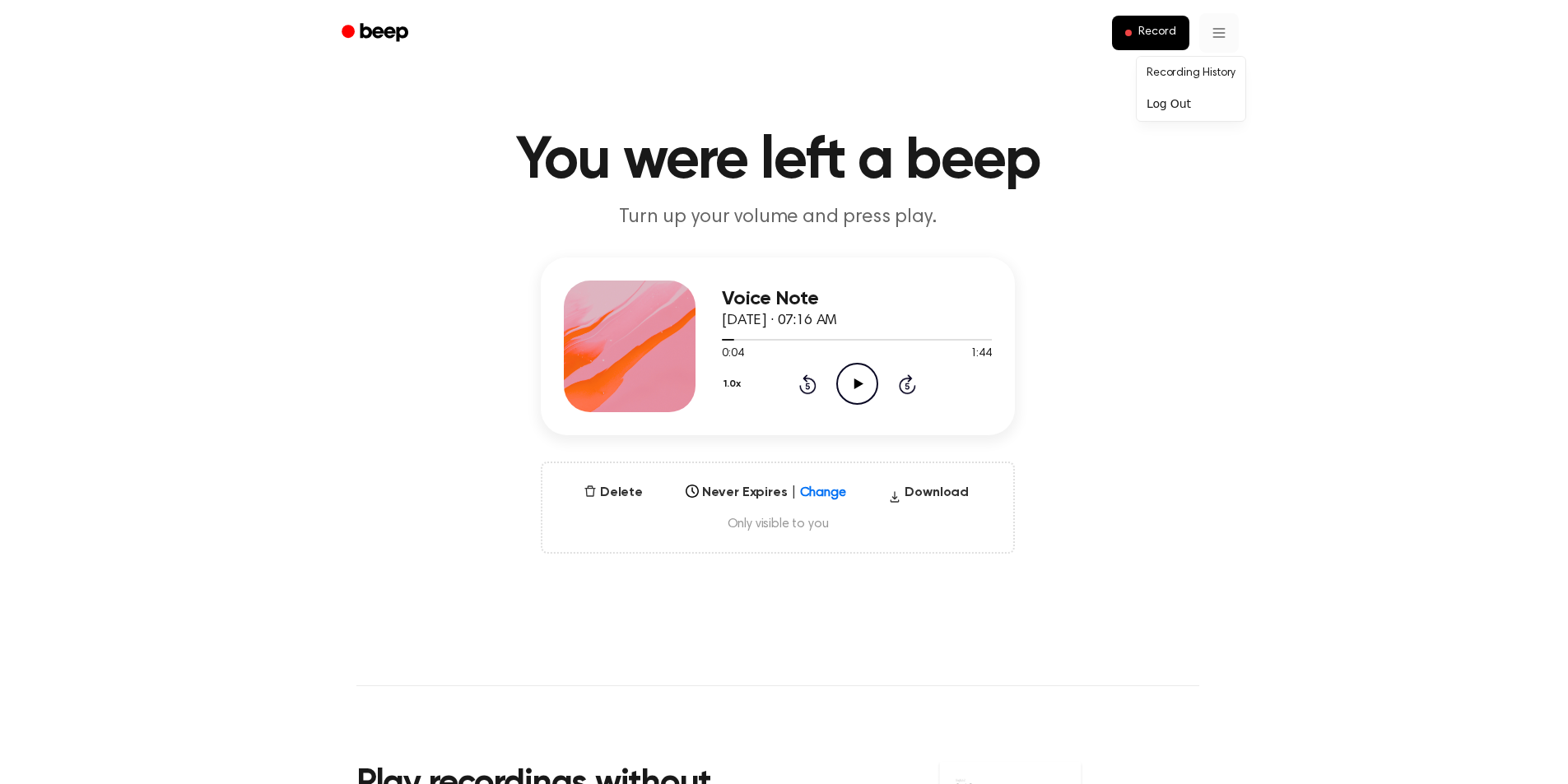
click at [1226, 34] on html "Record You were left a beep Turn up your volume and press play. Voice Note [DAT…" at bounding box center [784, 705] width 1568 height 1410
click at [1201, 71] on link "Recording History" at bounding box center [1192, 73] width 102 height 27
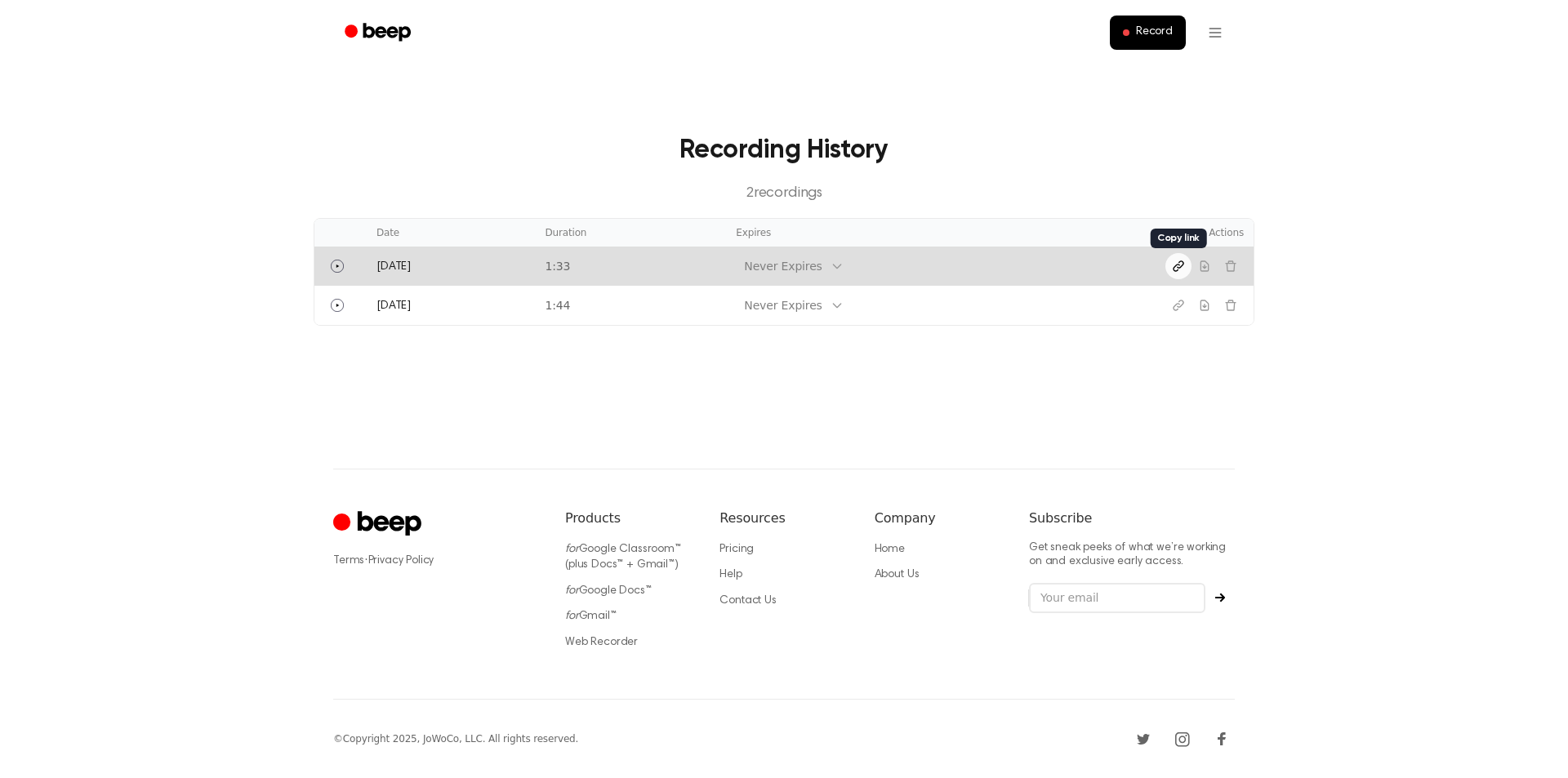
click at [1173, 264] on icon "Copy link" at bounding box center [1179, 266] width 13 height 13
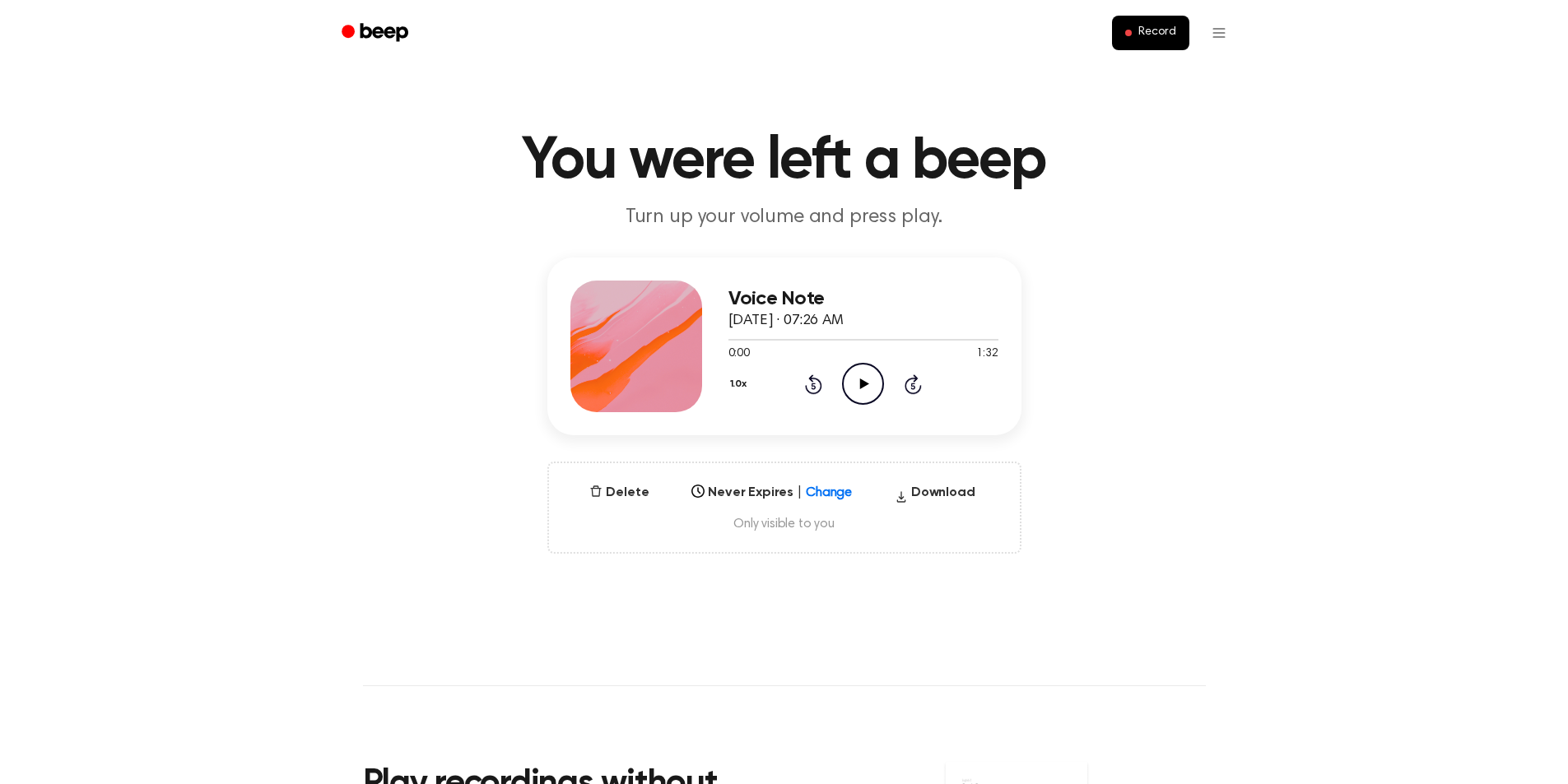
click at [866, 377] on icon "Play Audio" at bounding box center [863, 384] width 42 height 42
click at [934, 491] on button "Download" at bounding box center [934, 496] width 94 height 26
click at [1210, 34] on html "Record You were left a beep Turn up your volume and press play. Voice Note [DAT…" at bounding box center [790, 705] width 1580 height 1410
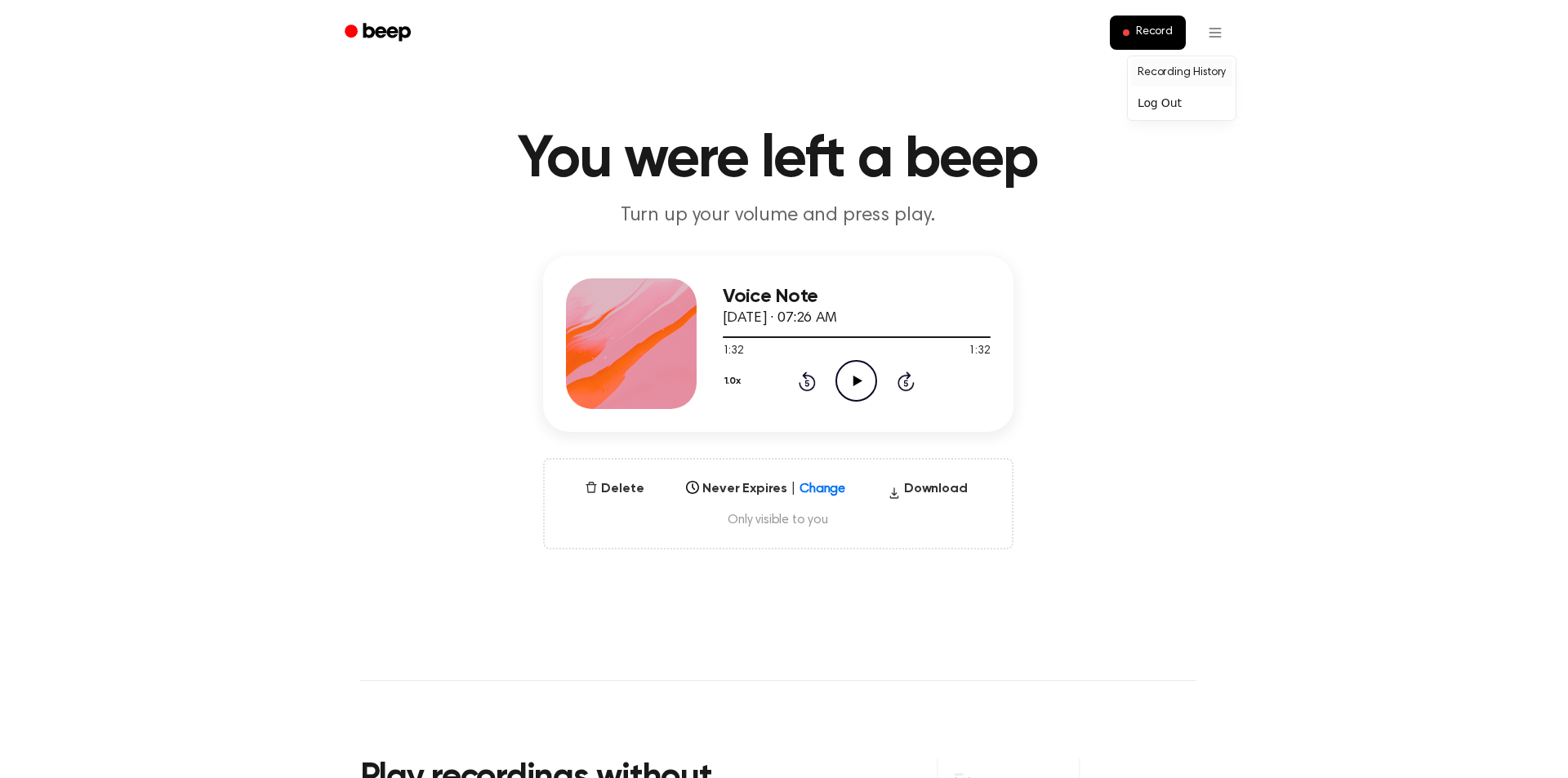
click at [1171, 71] on link "Recording History" at bounding box center [1182, 72] width 102 height 27
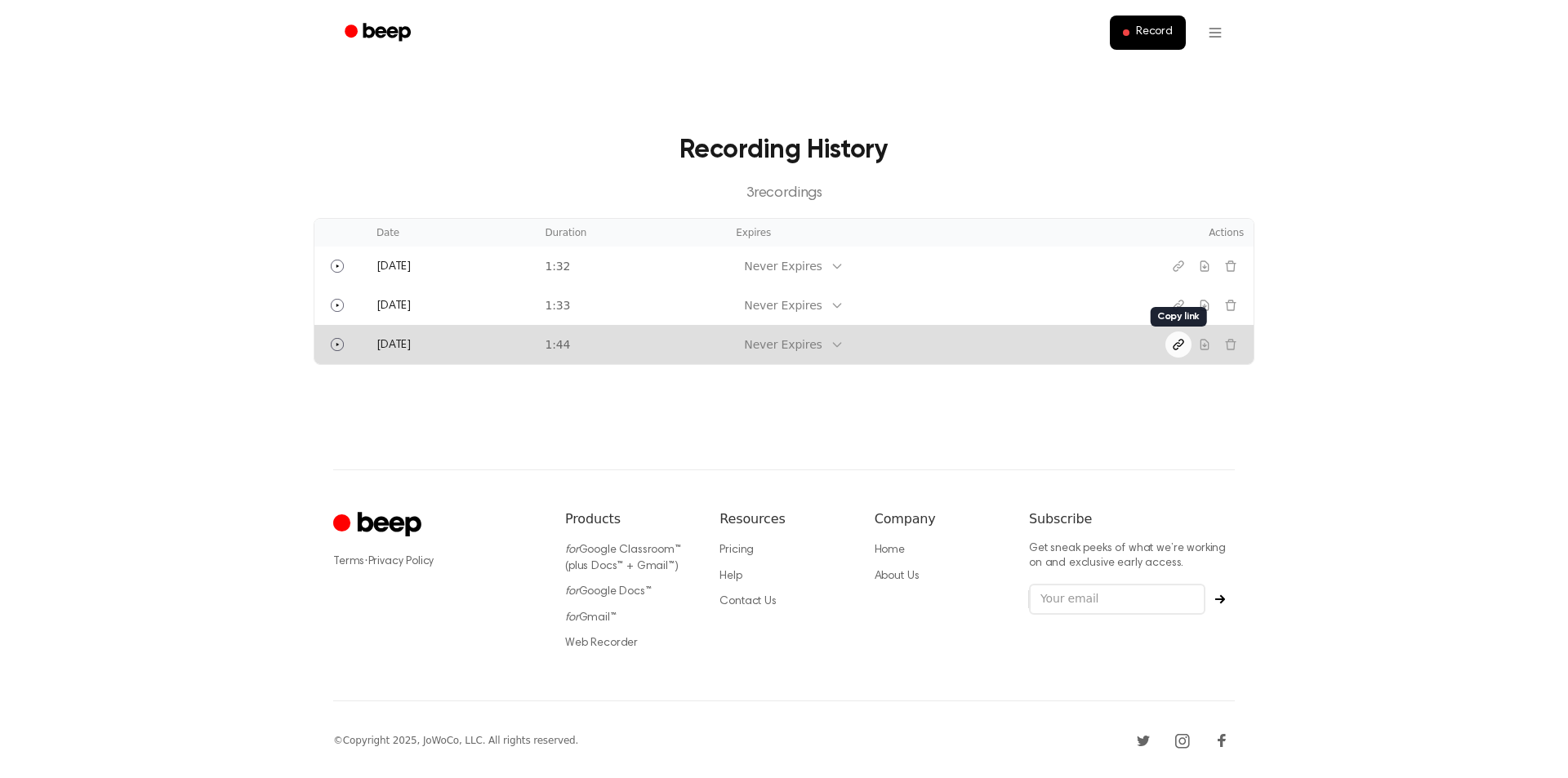
click at [1177, 341] on icon "Copy link" at bounding box center [1179, 345] width 13 height 13
click at [1179, 340] on icon "Copy link" at bounding box center [1179, 345] width 13 height 13
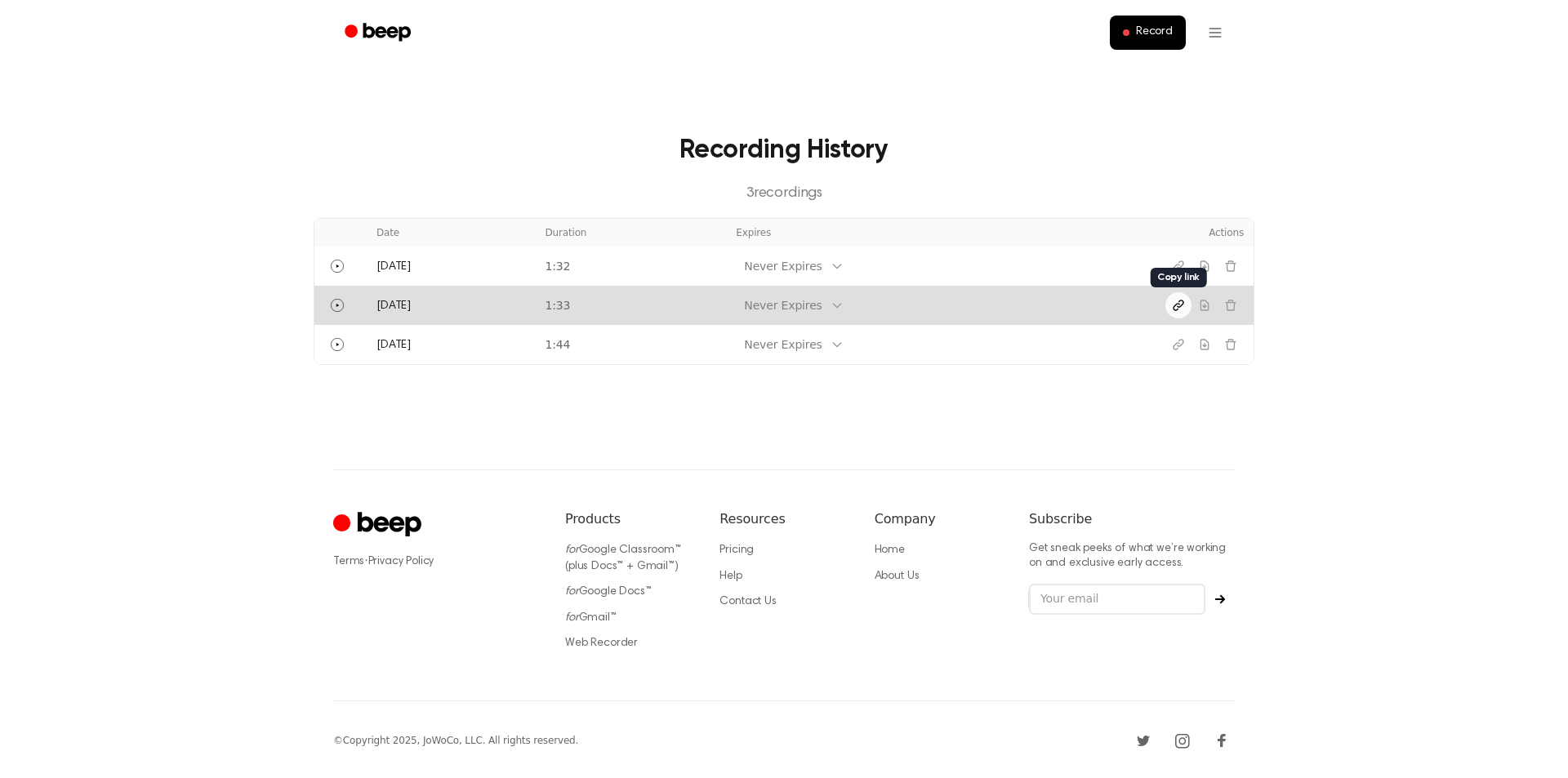
click at [1181, 306] on icon "Copy link" at bounding box center [1178, 305] width 10 height 10
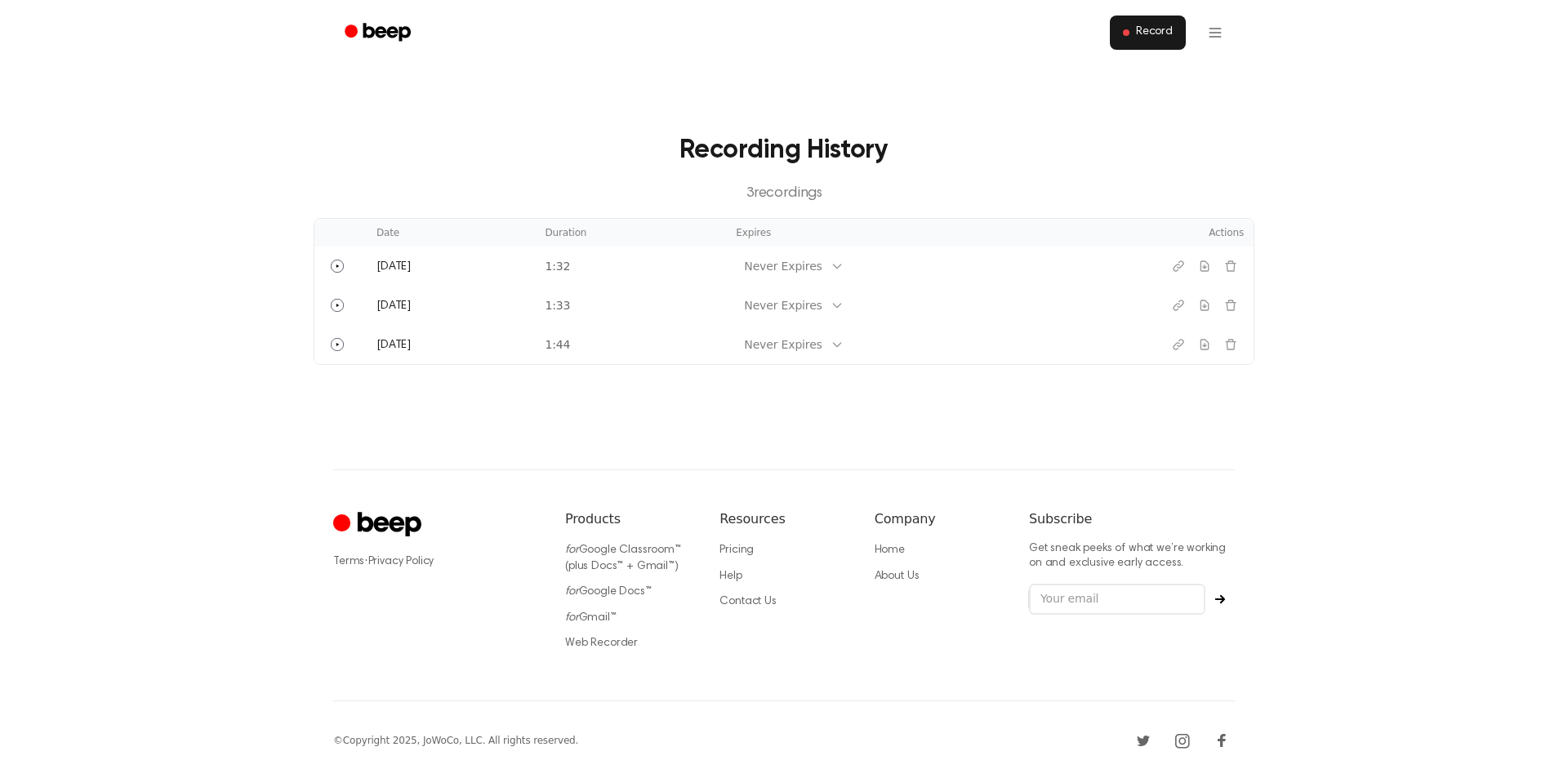
click at [1146, 29] on span "Record" at bounding box center [1155, 32] width 37 height 15
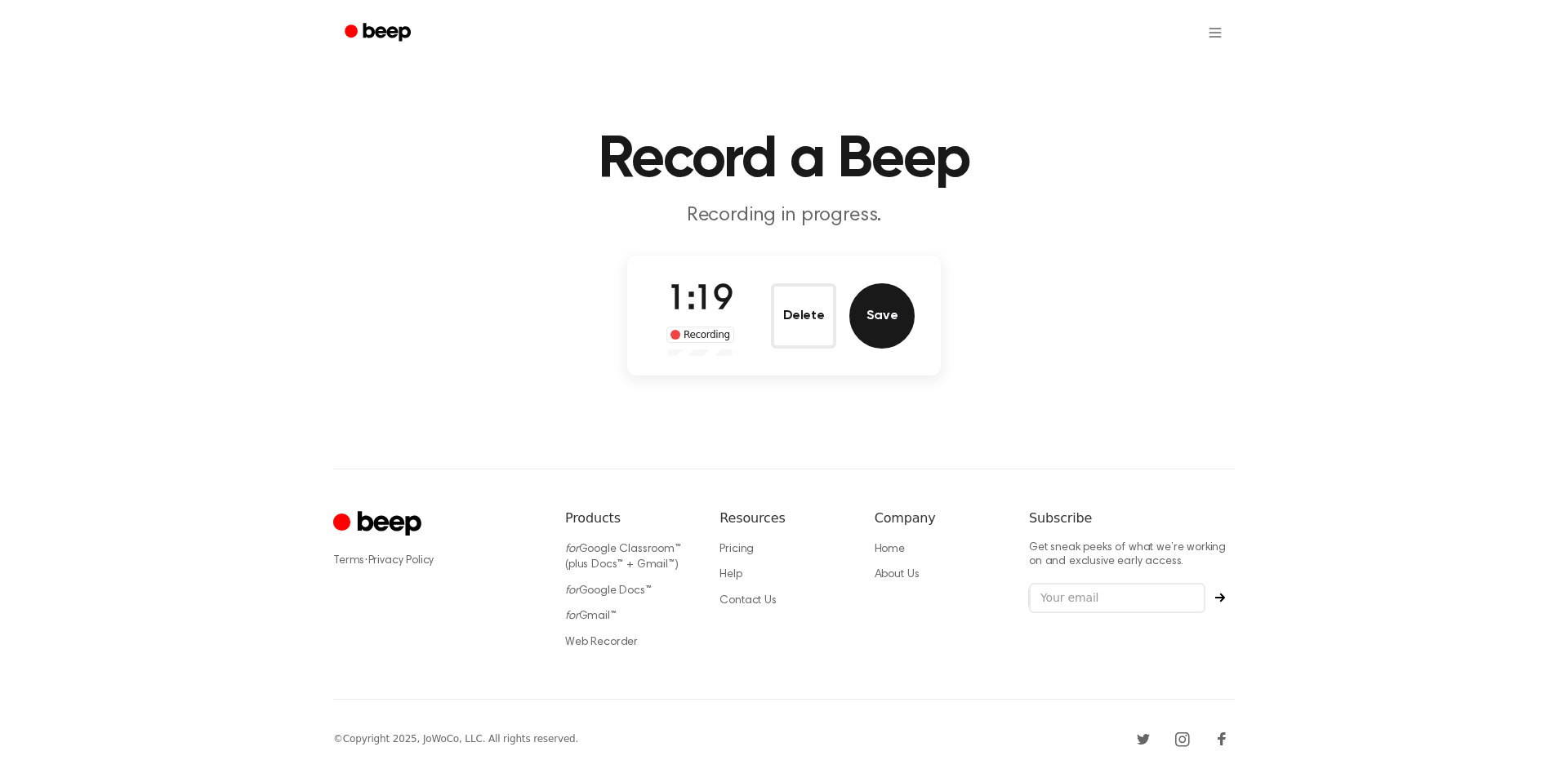
click at [872, 316] on button "Save" at bounding box center [882, 316] width 66 height 66
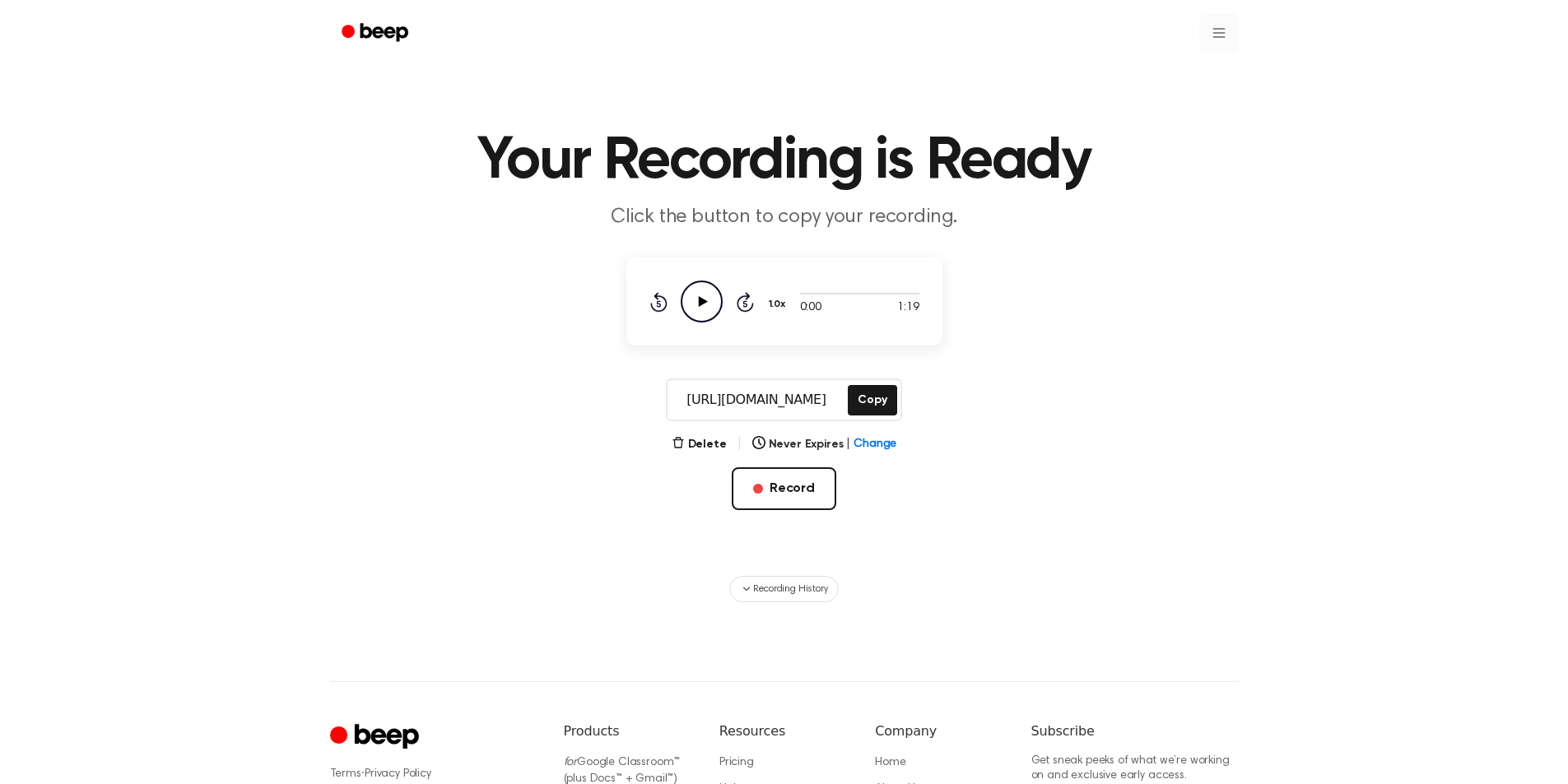
click at [1227, 29] on html "Your Recording is Ready Click the button to copy your recording. 0:00 1:19 1.0x…" at bounding box center [784, 518] width 1568 height 1036
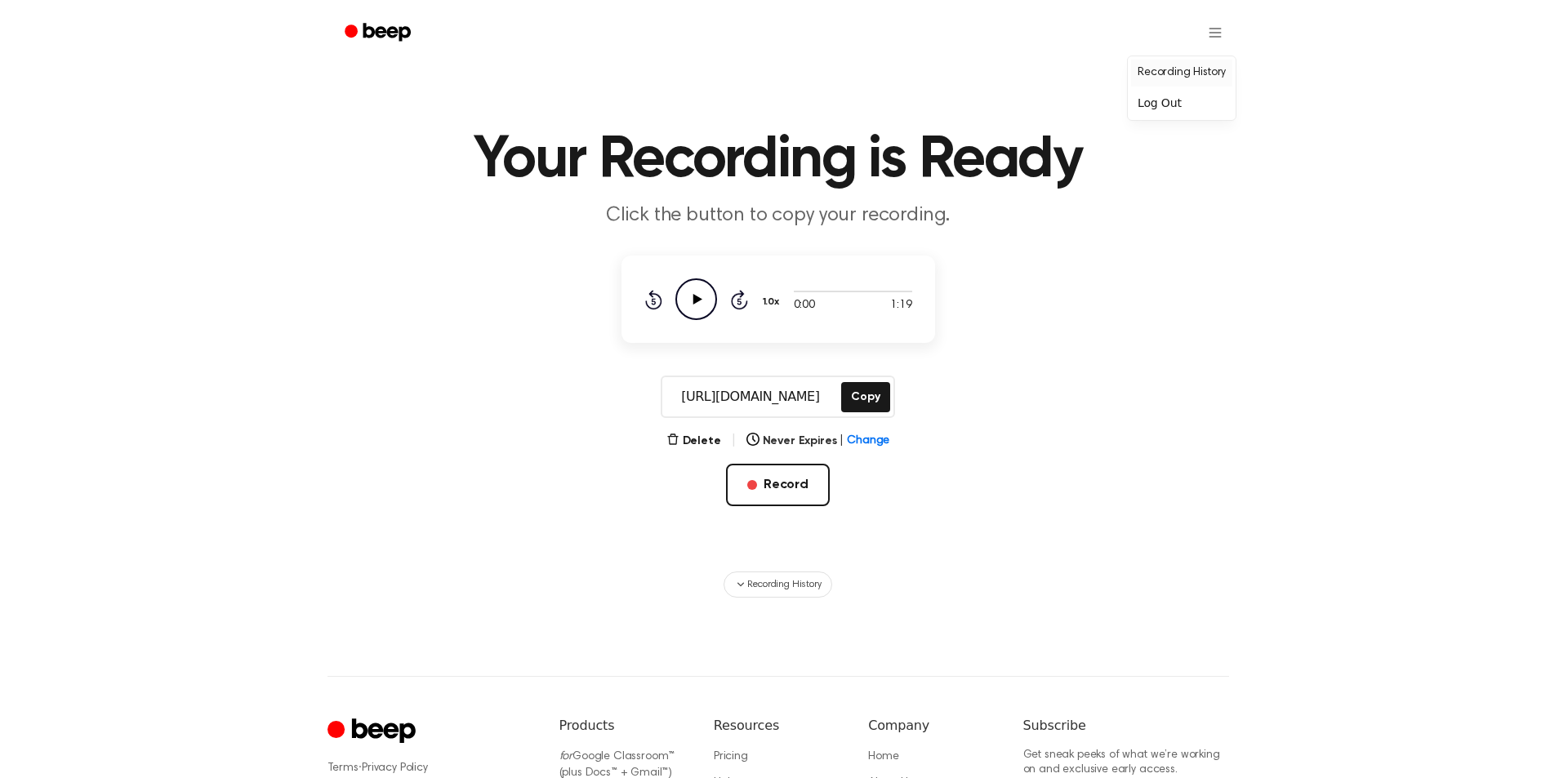
click at [1193, 71] on link "Recording History" at bounding box center [1182, 72] width 102 height 27
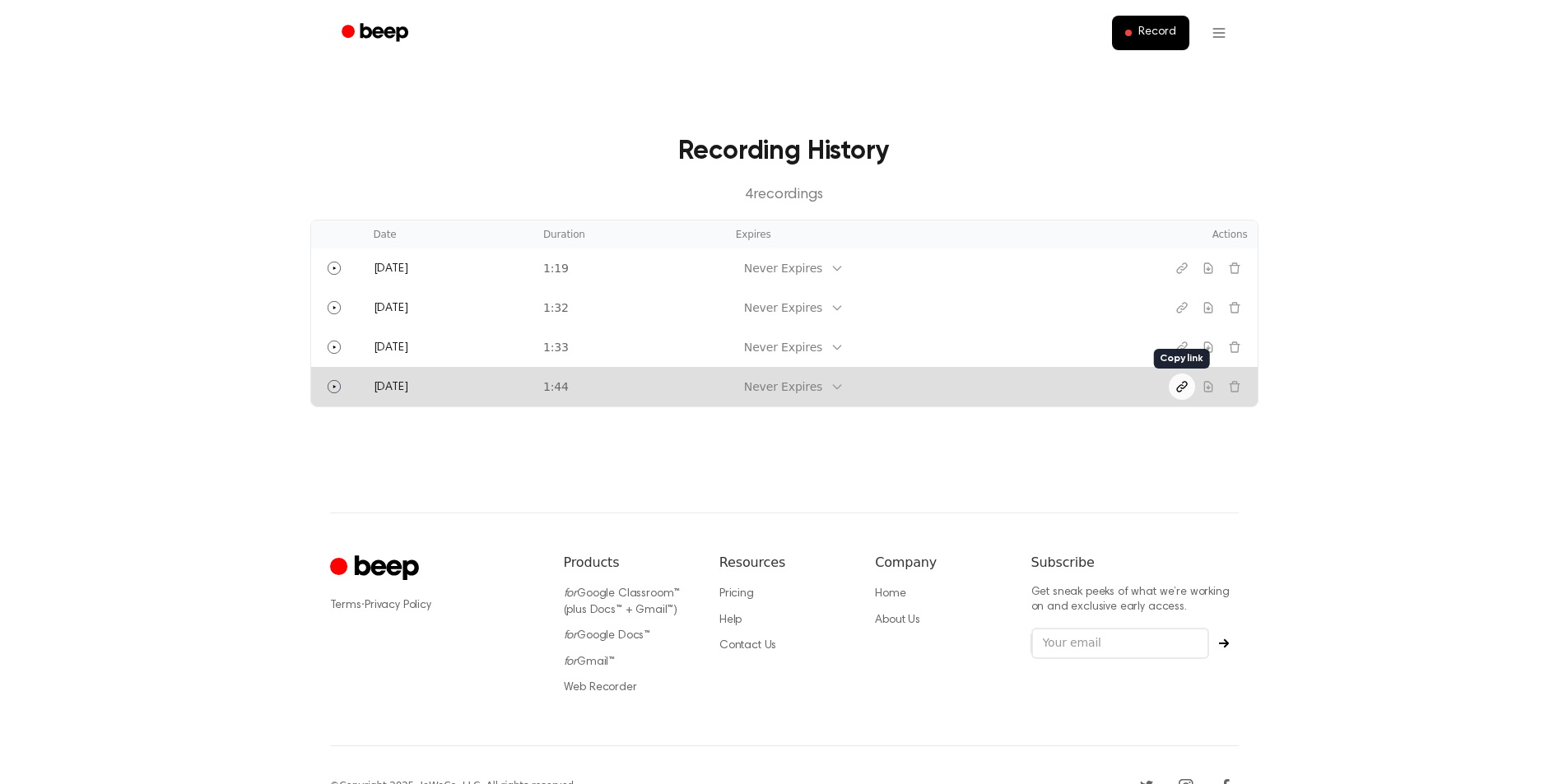
click at [1182, 385] on icon "Copy link" at bounding box center [1182, 386] width 13 height 13
click at [335, 384] on icon "Play" at bounding box center [334, 386] width 13 height 13
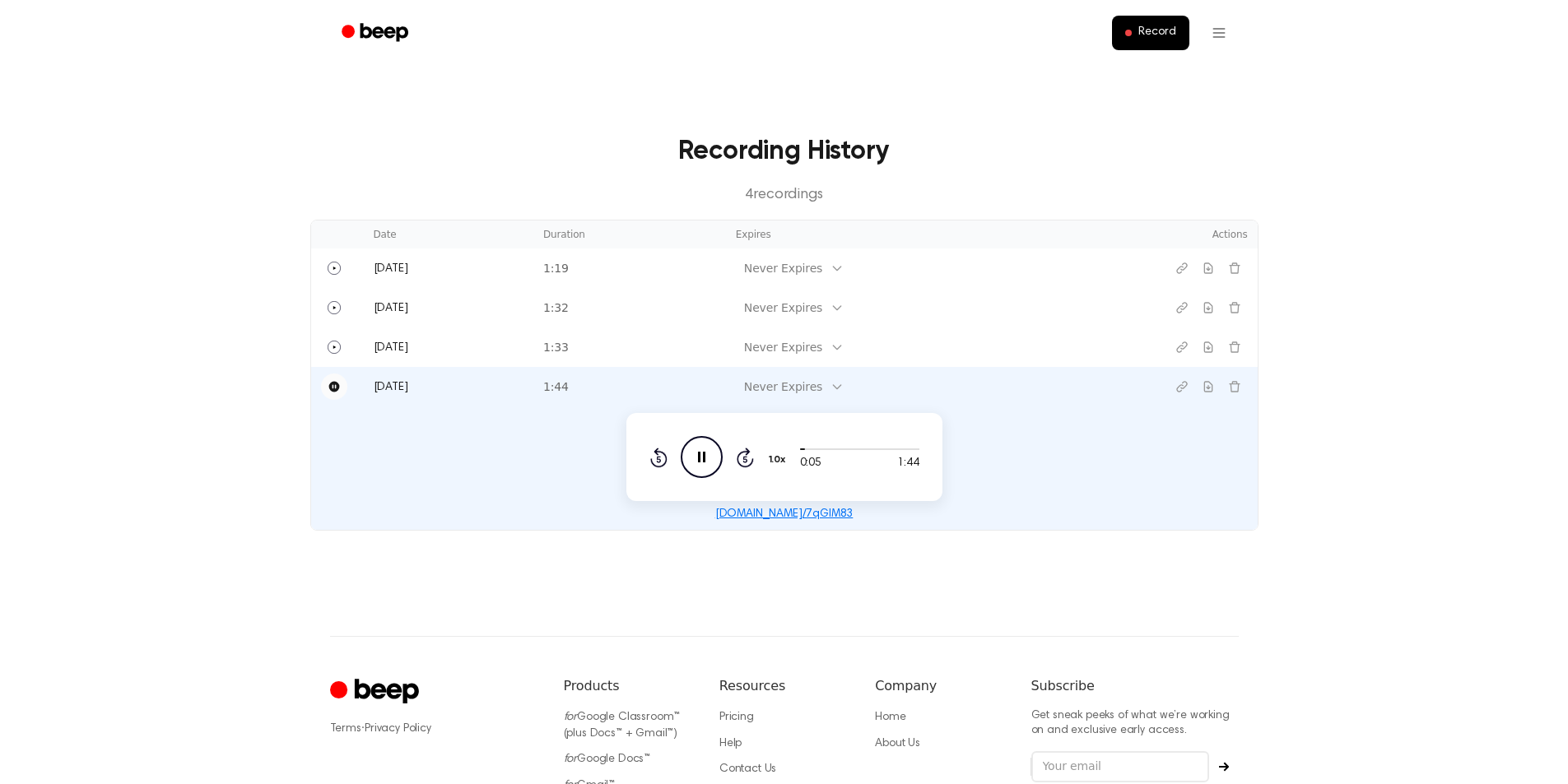
click at [708, 460] on icon "Pause Audio" at bounding box center [702, 456] width 42 height 42
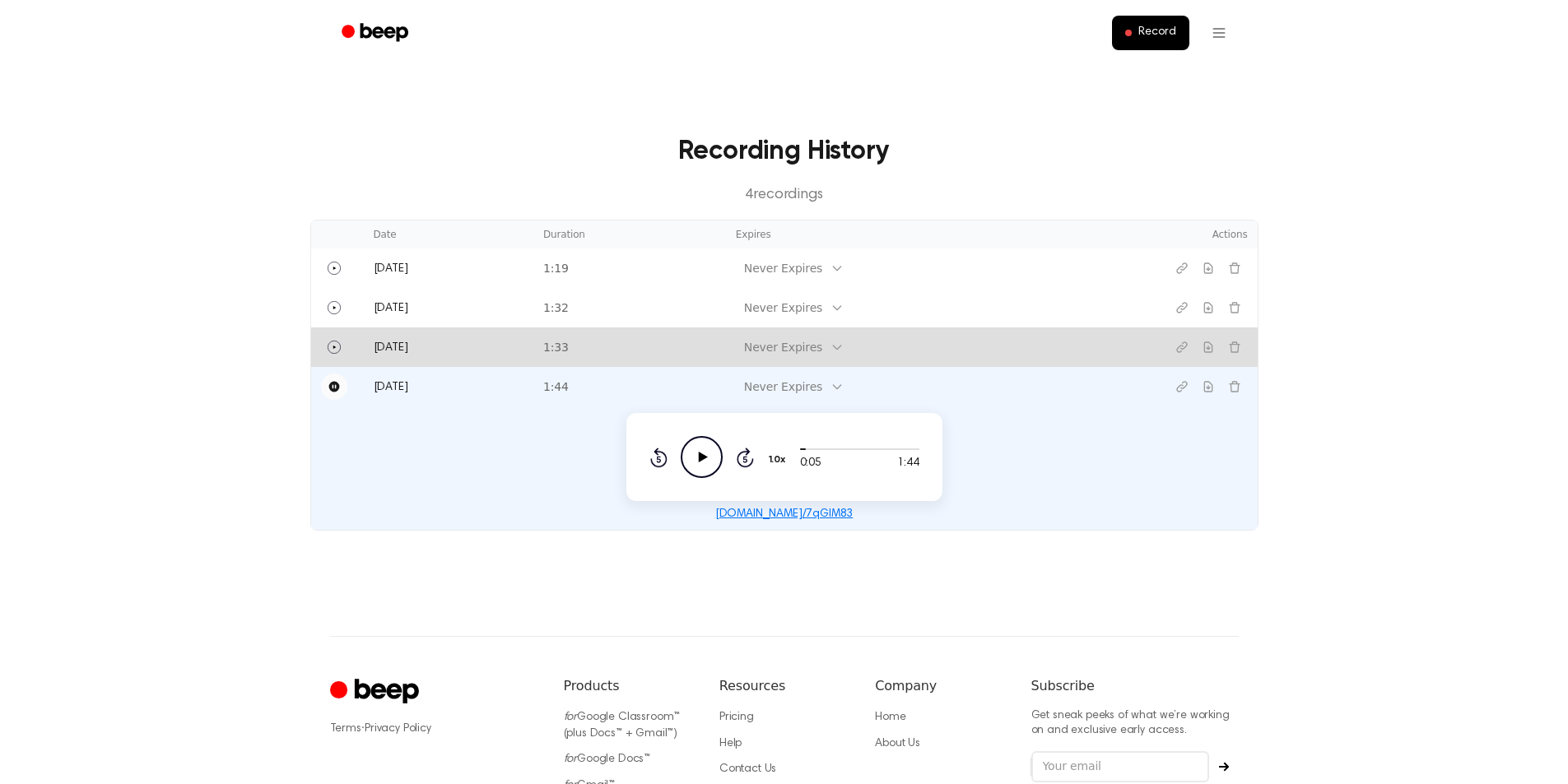
click at [765, 349] on div "Never Expires" at bounding box center [784, 347] width 78 height 18
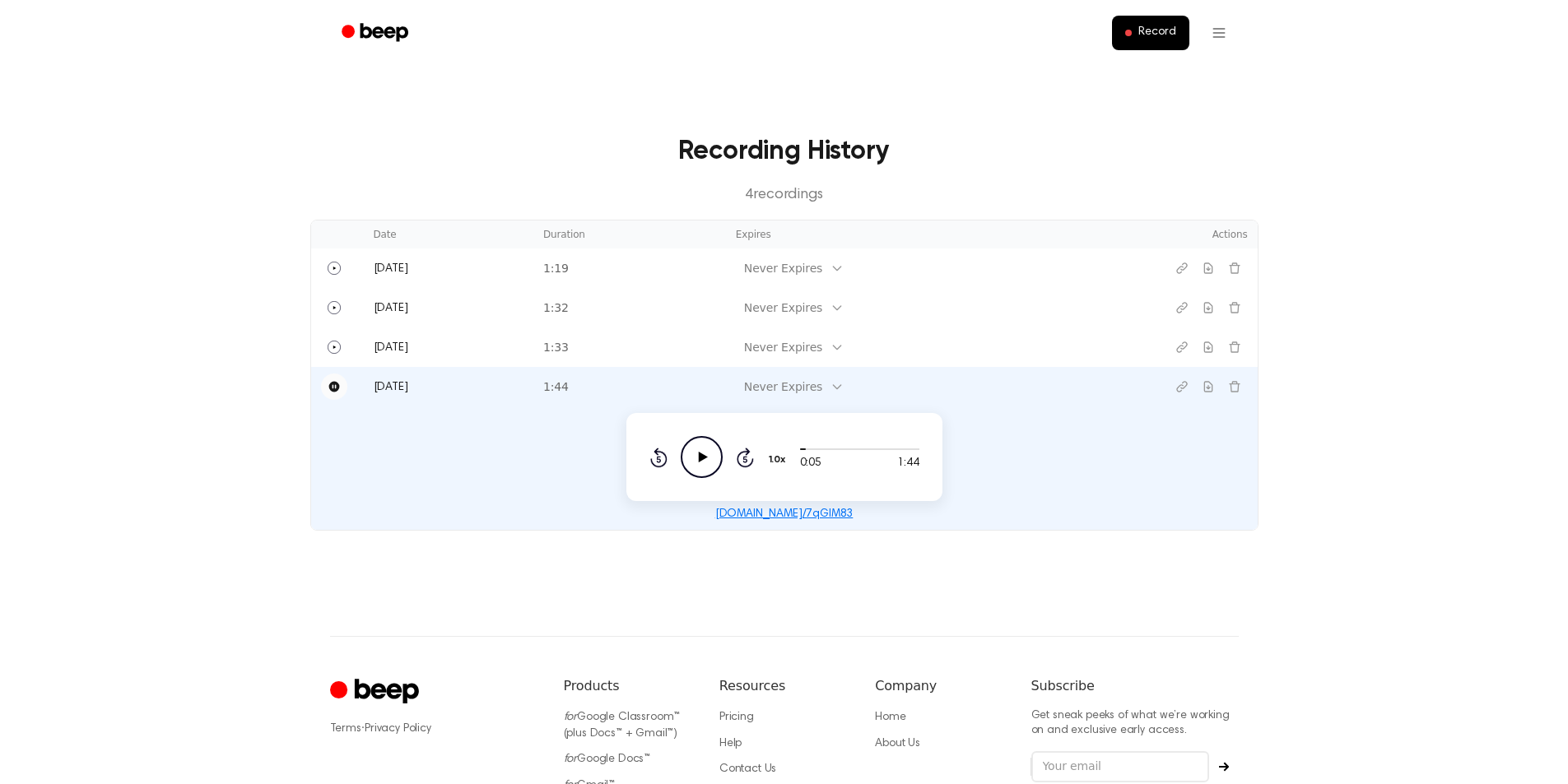
click at [1329, 505] on main "Recording History 4 recording s Date Duration Expires Actions [DATE] 1:19 Never…" at bounding box center [784, 318] width 1568 height 636
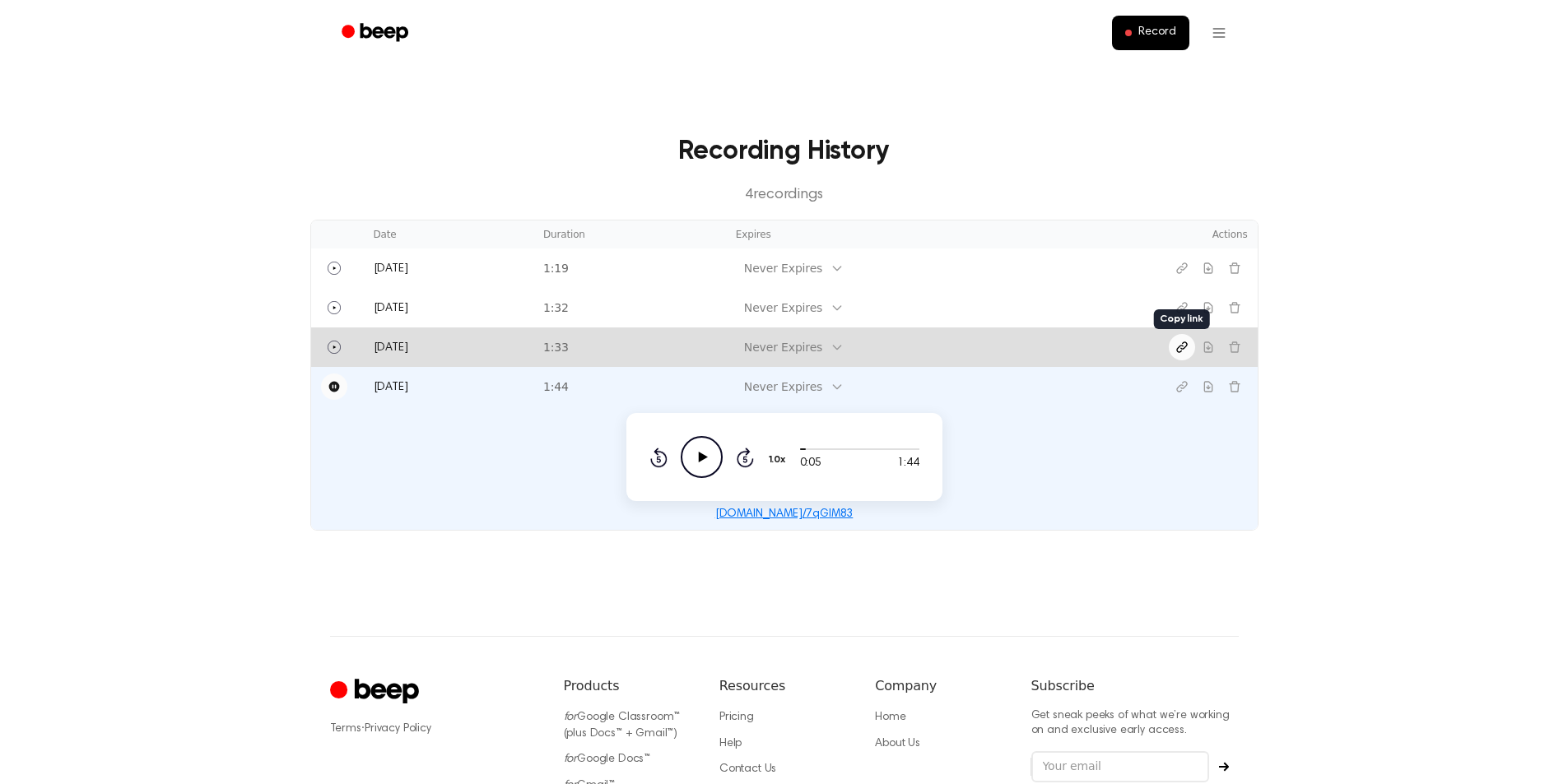
click at [1180, 341] on icon "Copy link" at bounding box center [1182, 347] width 13 height 13
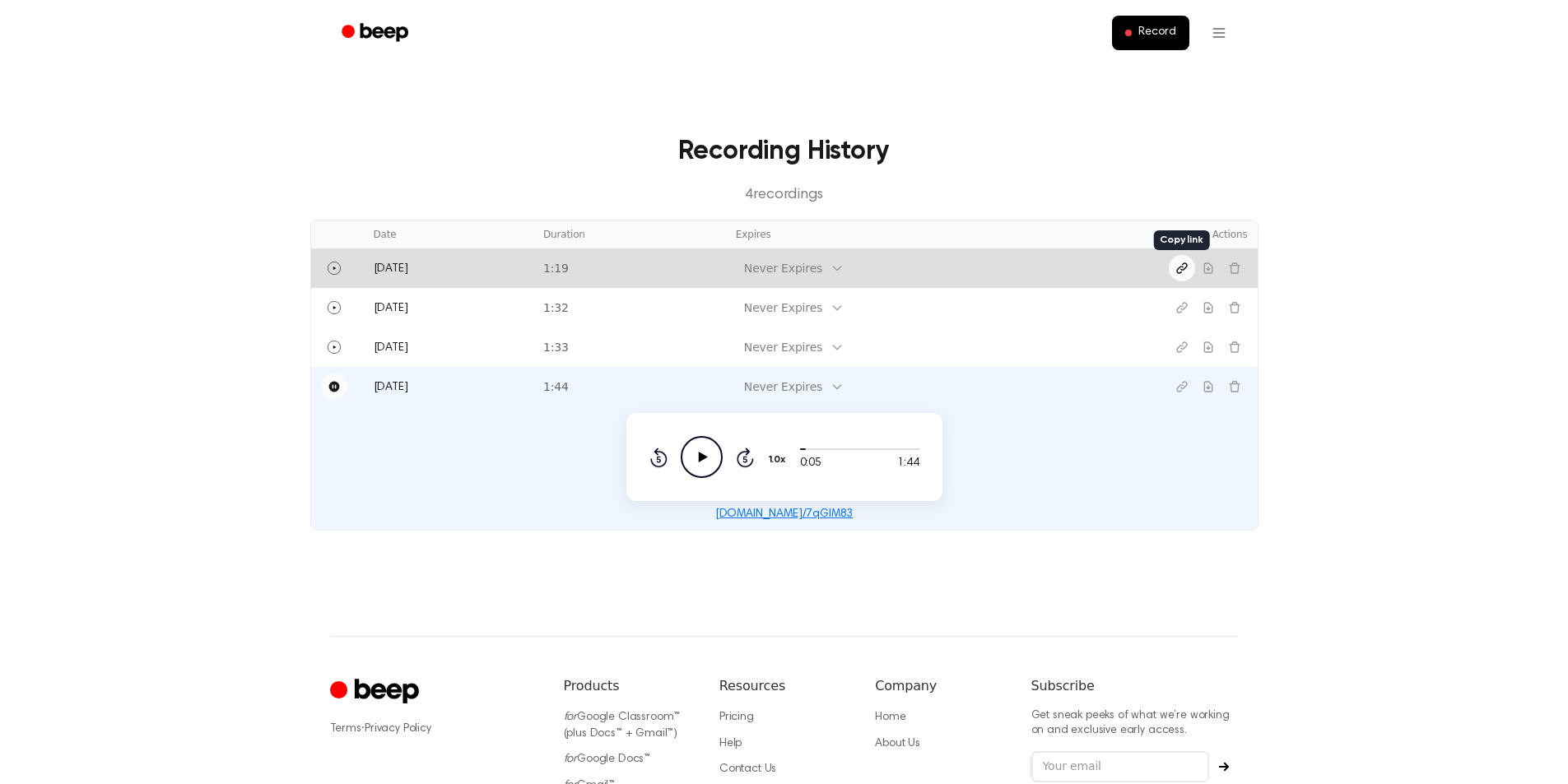
click at [1181, 265] on icon "Copy link" at bounding box center [1182, 268] width 13 height 13
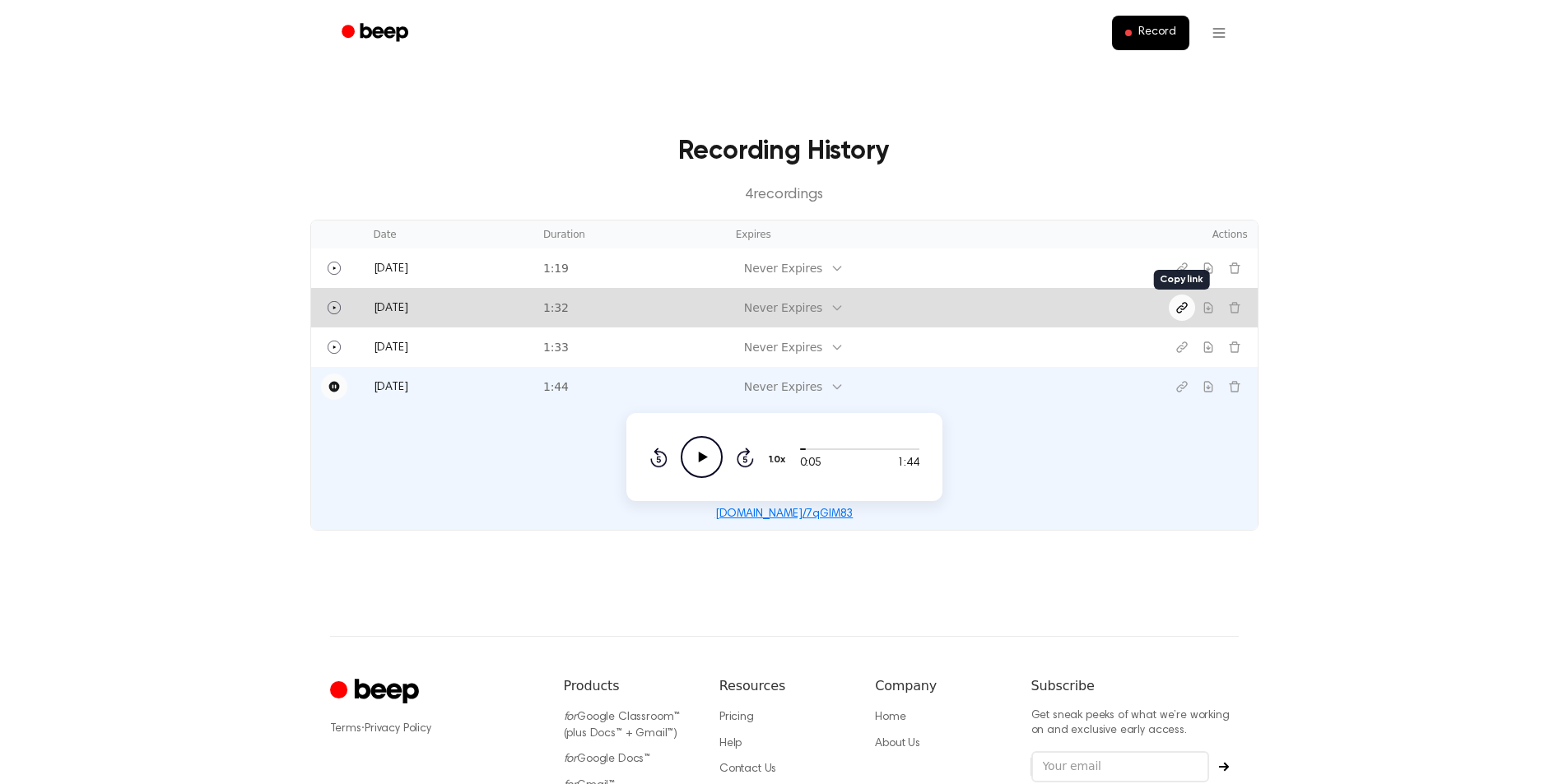
click at [1181, 309] on icon "Copy link" at bounding box center [1180, 307] width 10 height 10
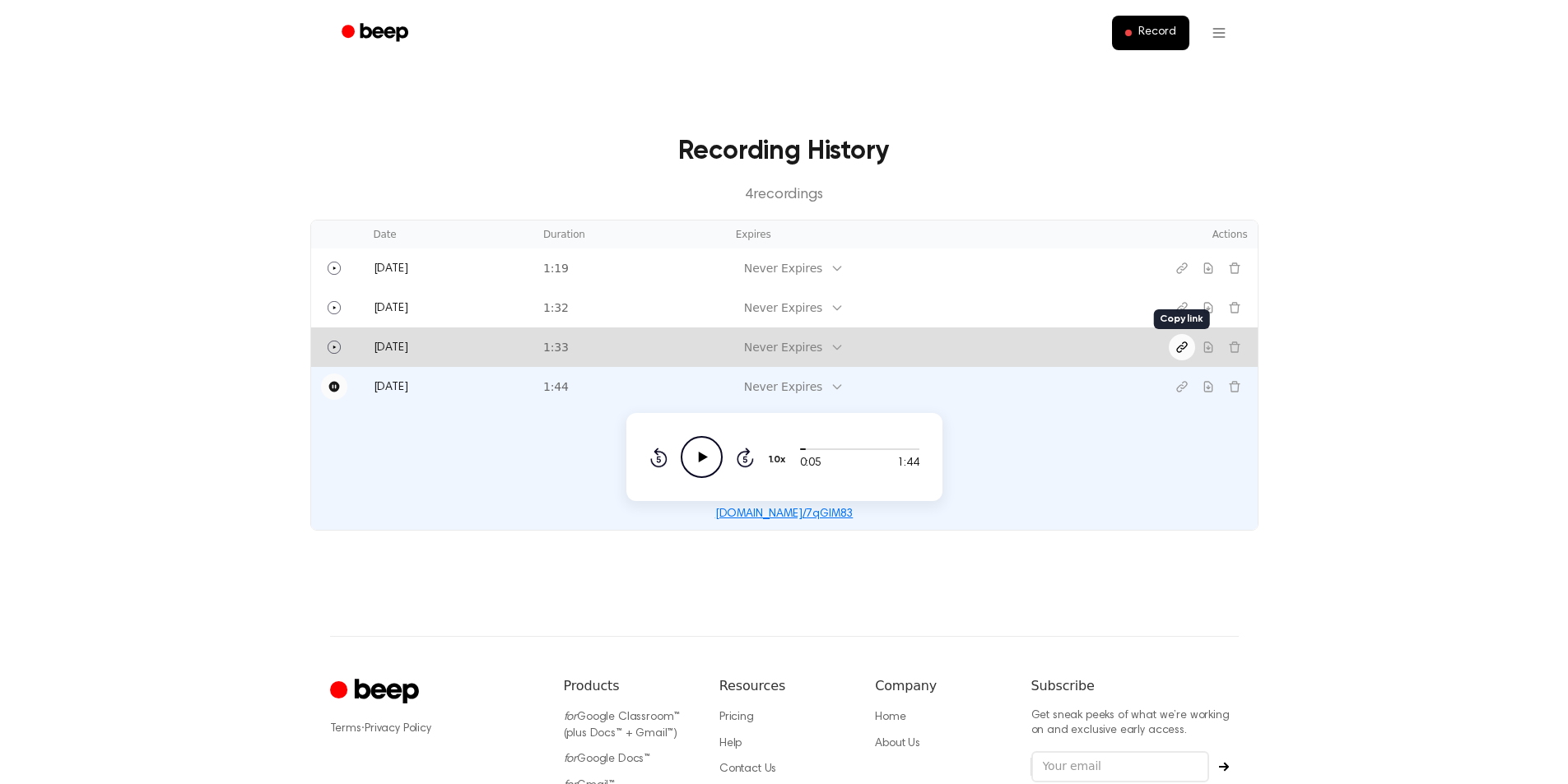
click at [1182, 346] on icon "Copy link" at bounding box center [1180, 346] width 10 height 10
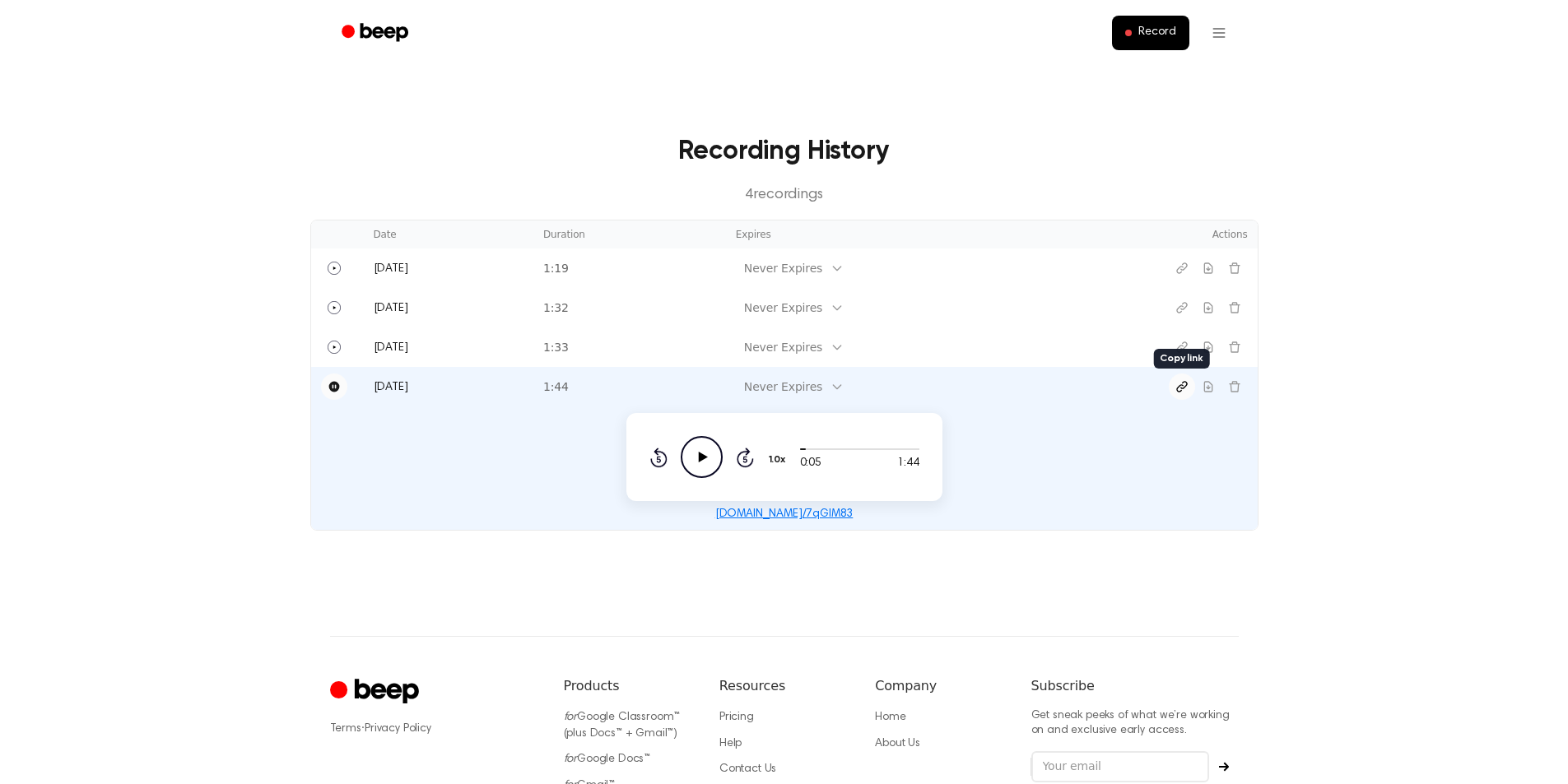
click at [1184, 385] on icon "Copy link" at bounding box center [1182, 386] width 13 height 13
click at [1158, 34] on span "Record" at bounding box center [1157, 33] width 37 height 15
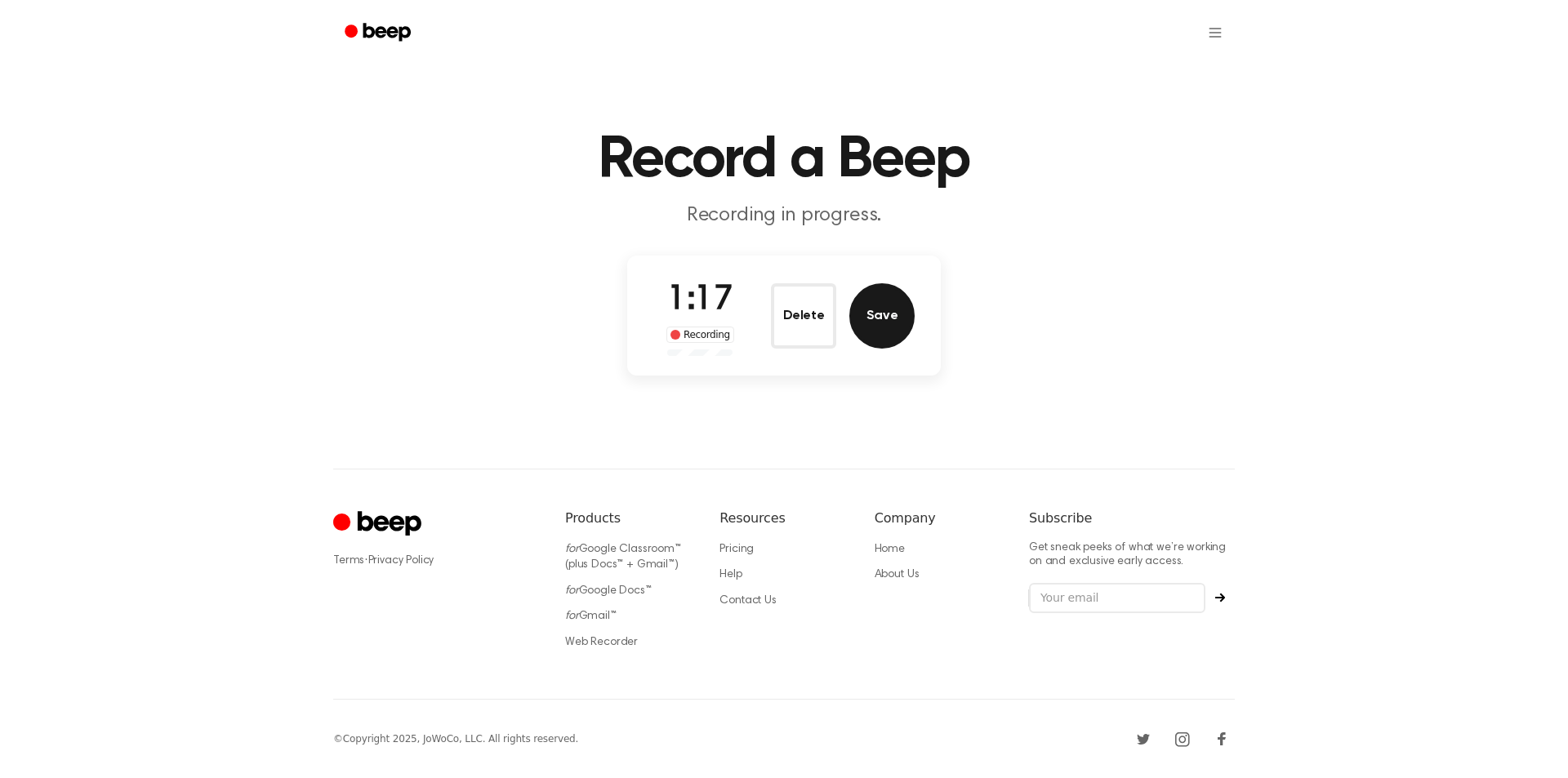
click at [882, 313] on button "Save" at bounding box center [882, 316] width 66 height 66
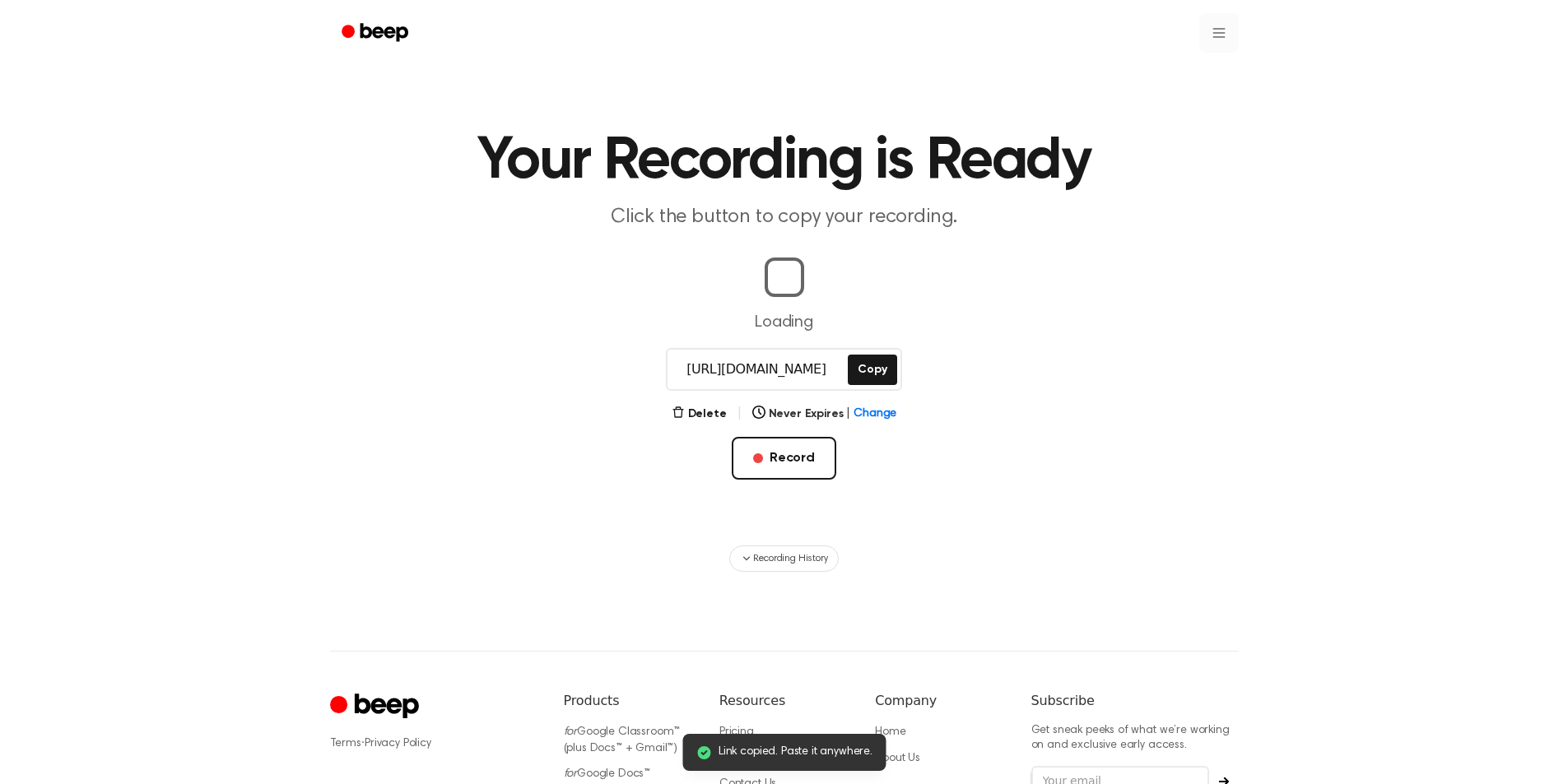
click at [1221, 28] on html "Link copied. Paste it anywhere. Your Recording is Ready Click the button to cop…" at bounding box center [784, 503] width 1568 height 1006
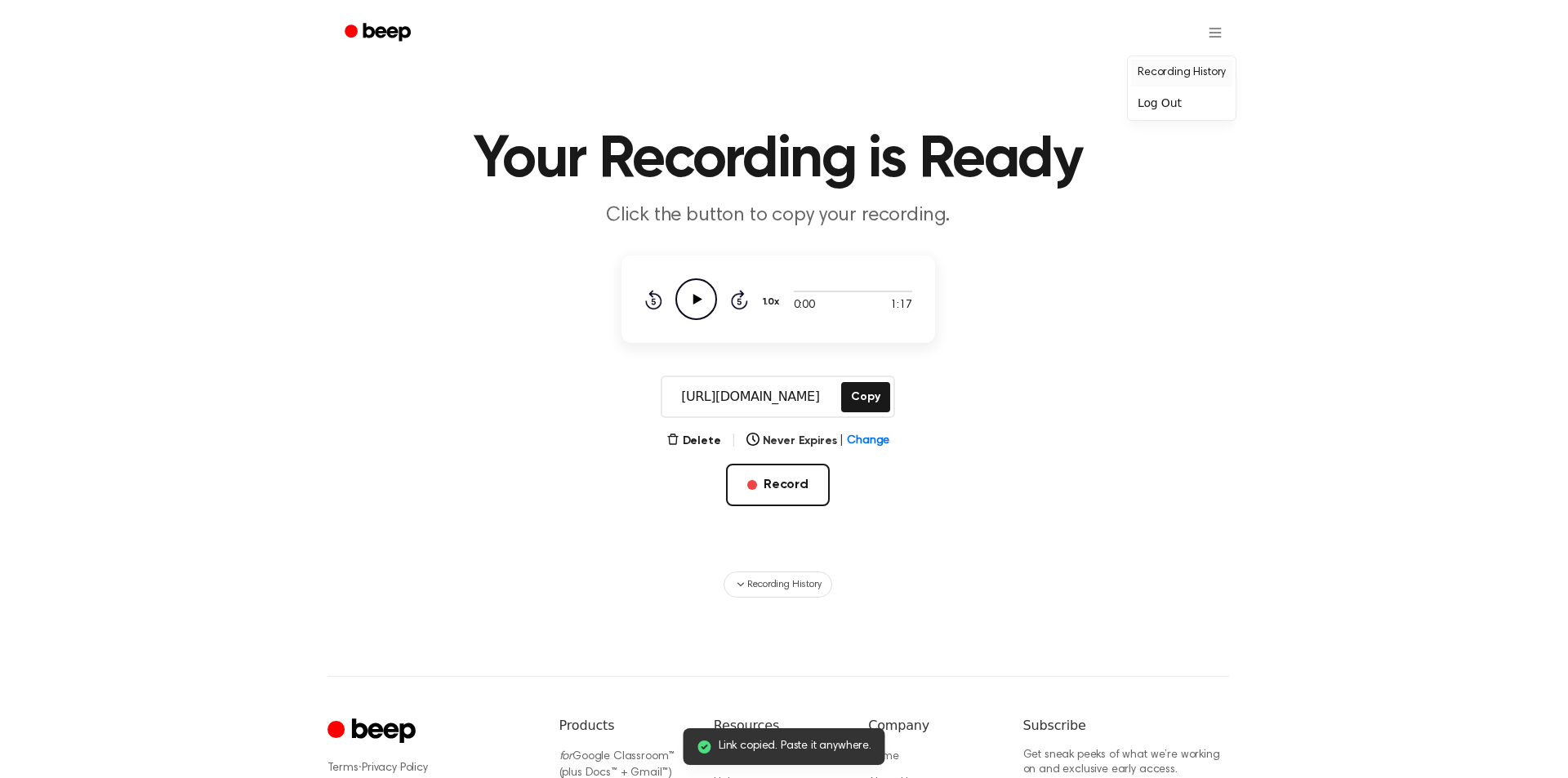
click at [1193, 67] on link "Recording History" at bounding box center [1182, 72] width 102 height 27
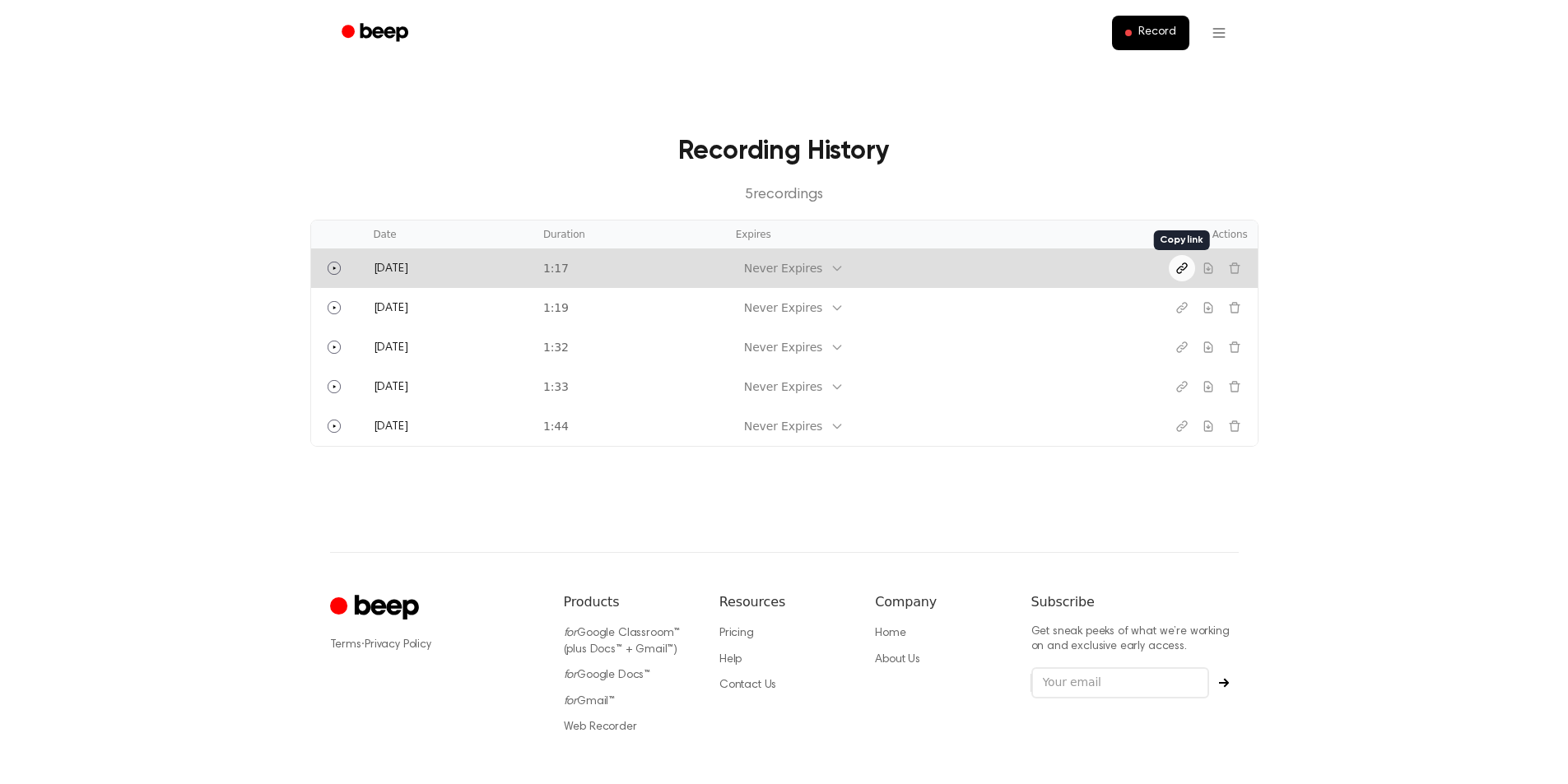
click at [1179, 272] on icon "Copy link" at bounding box center [1182, 268] width 13 height 13
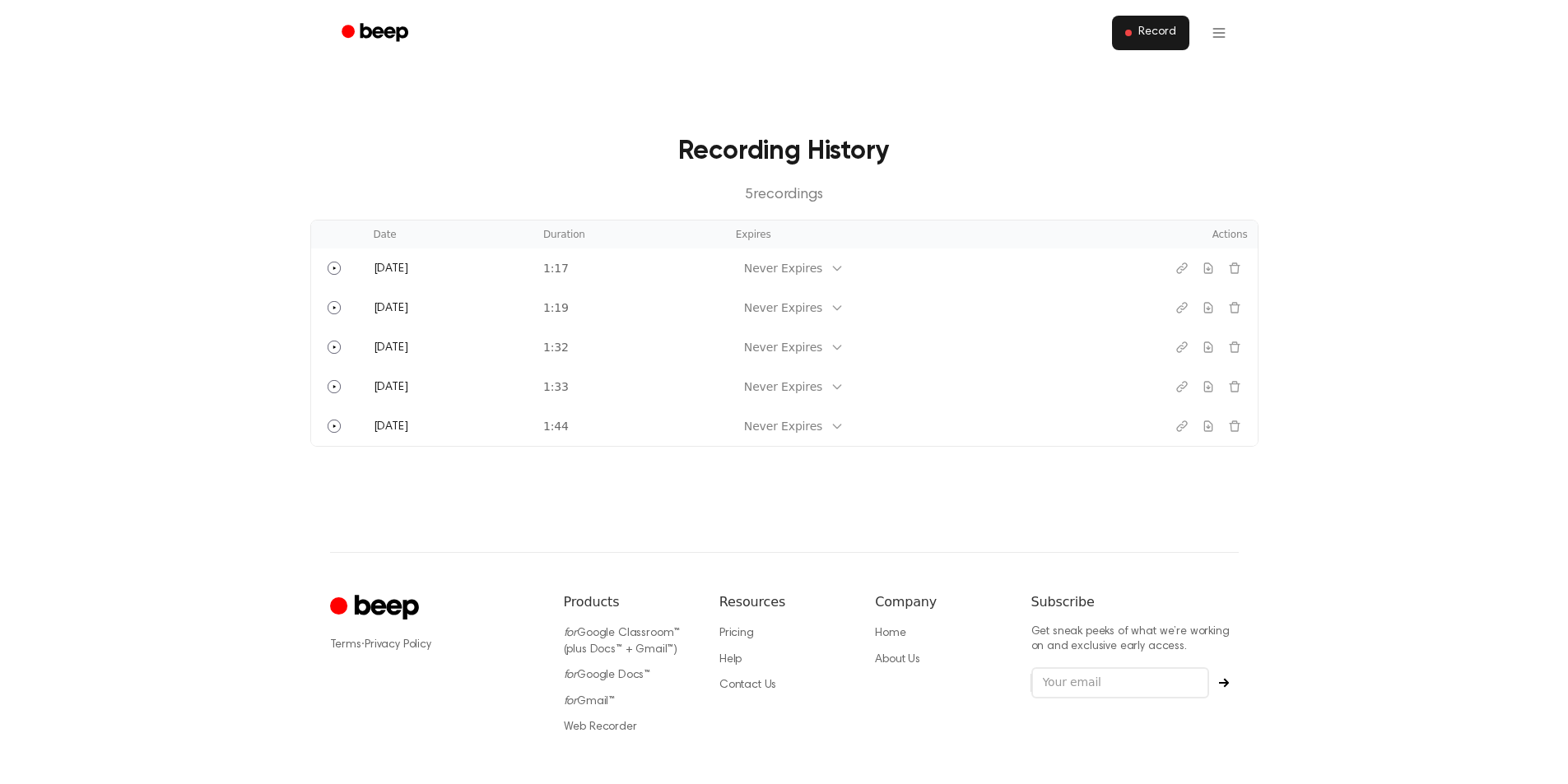
click at [1153, 37] on span "Record" at bounding box center [1157, 33] width 37 height 15
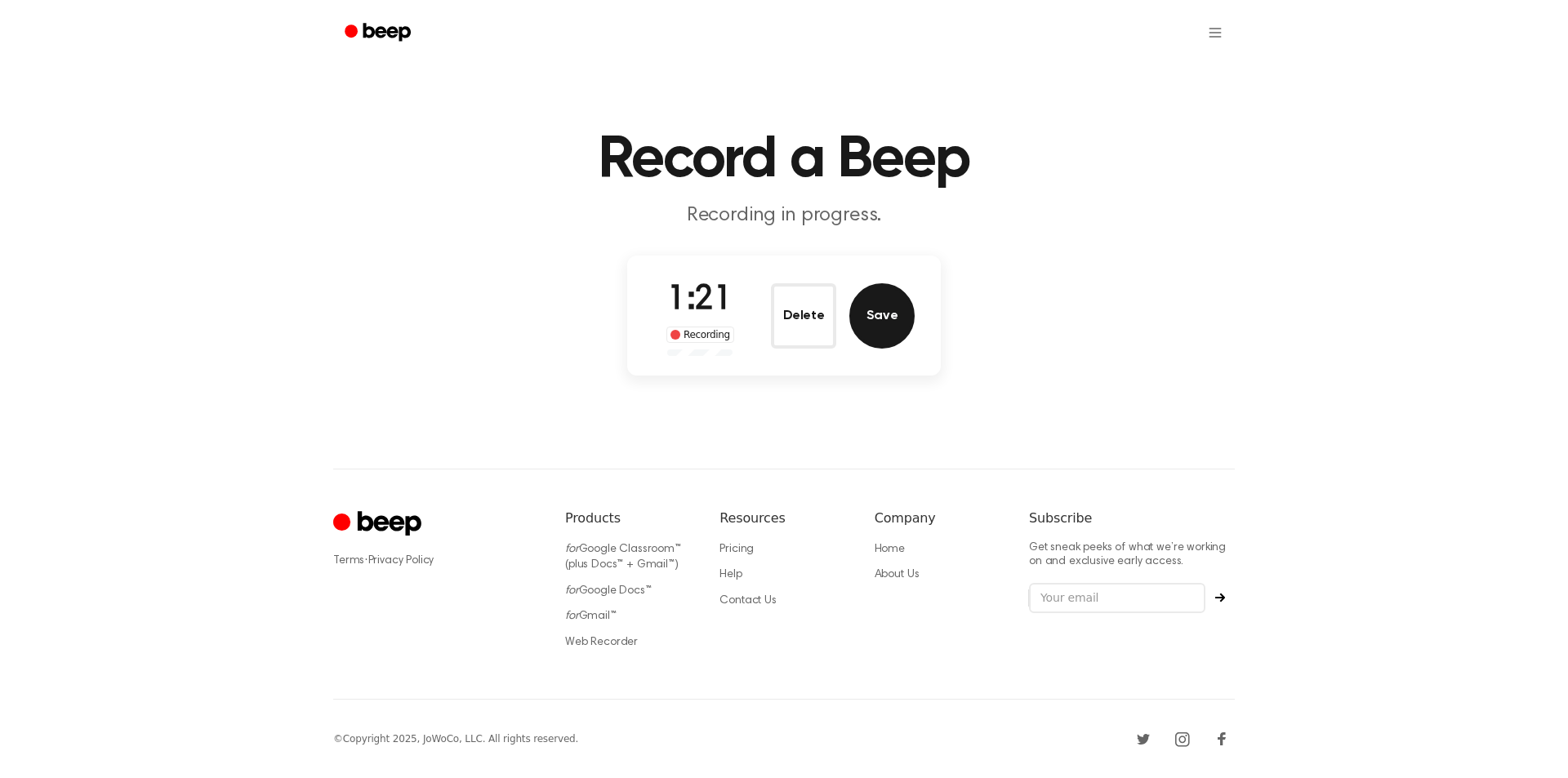
click at [893, 316] on button "Save" at bounding box center [882, 316] width 66 height 66
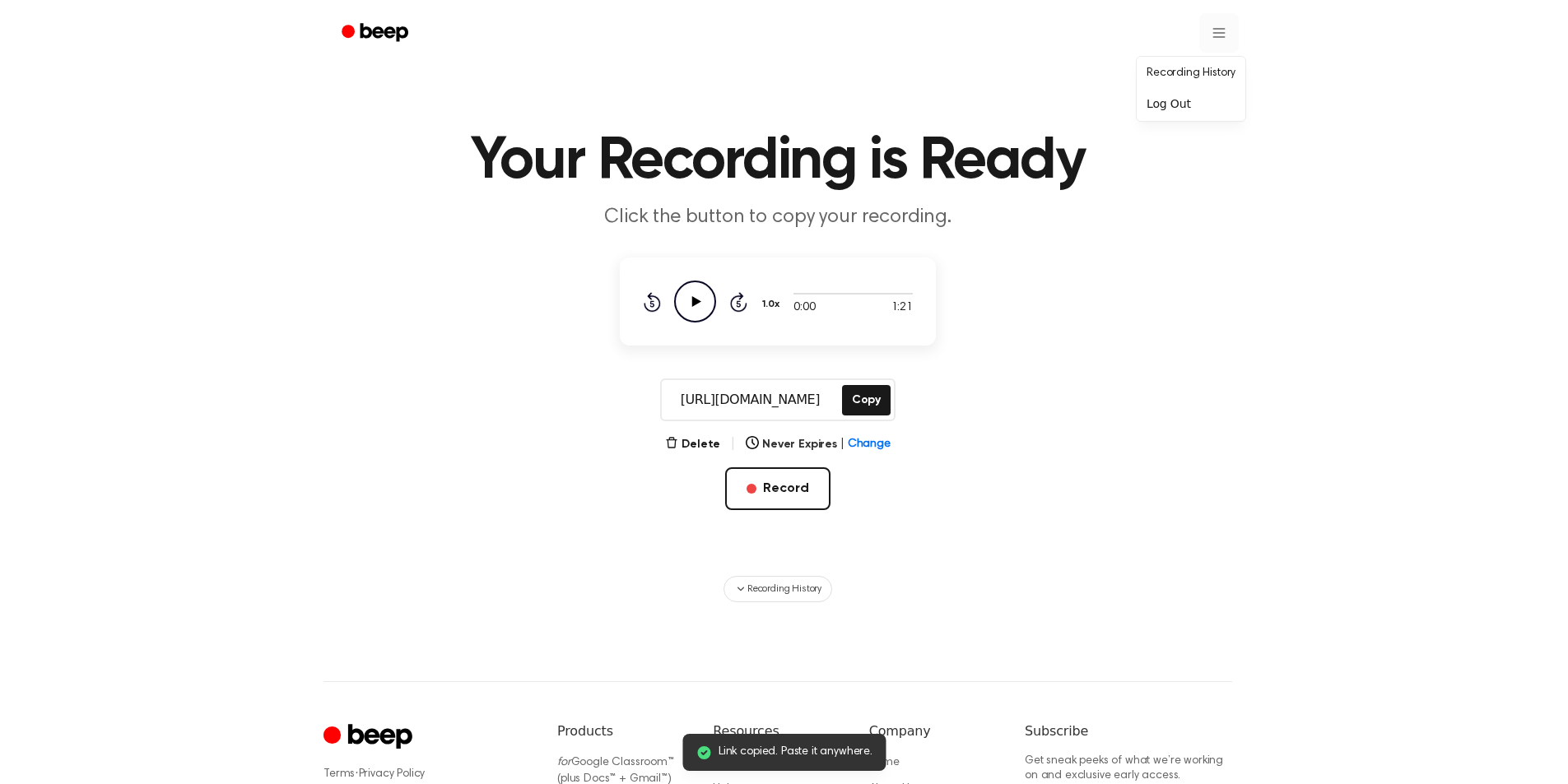
click at [1216, 32] on html "Link copied. Paste it anywhere. Your Recording is Ready Click the button to cop…" at bounding box center [784, 518] width 1568 height 1036
click at [1214, 68] on link "Recording History" at bounding box center [1192, 73] width 102 height 27
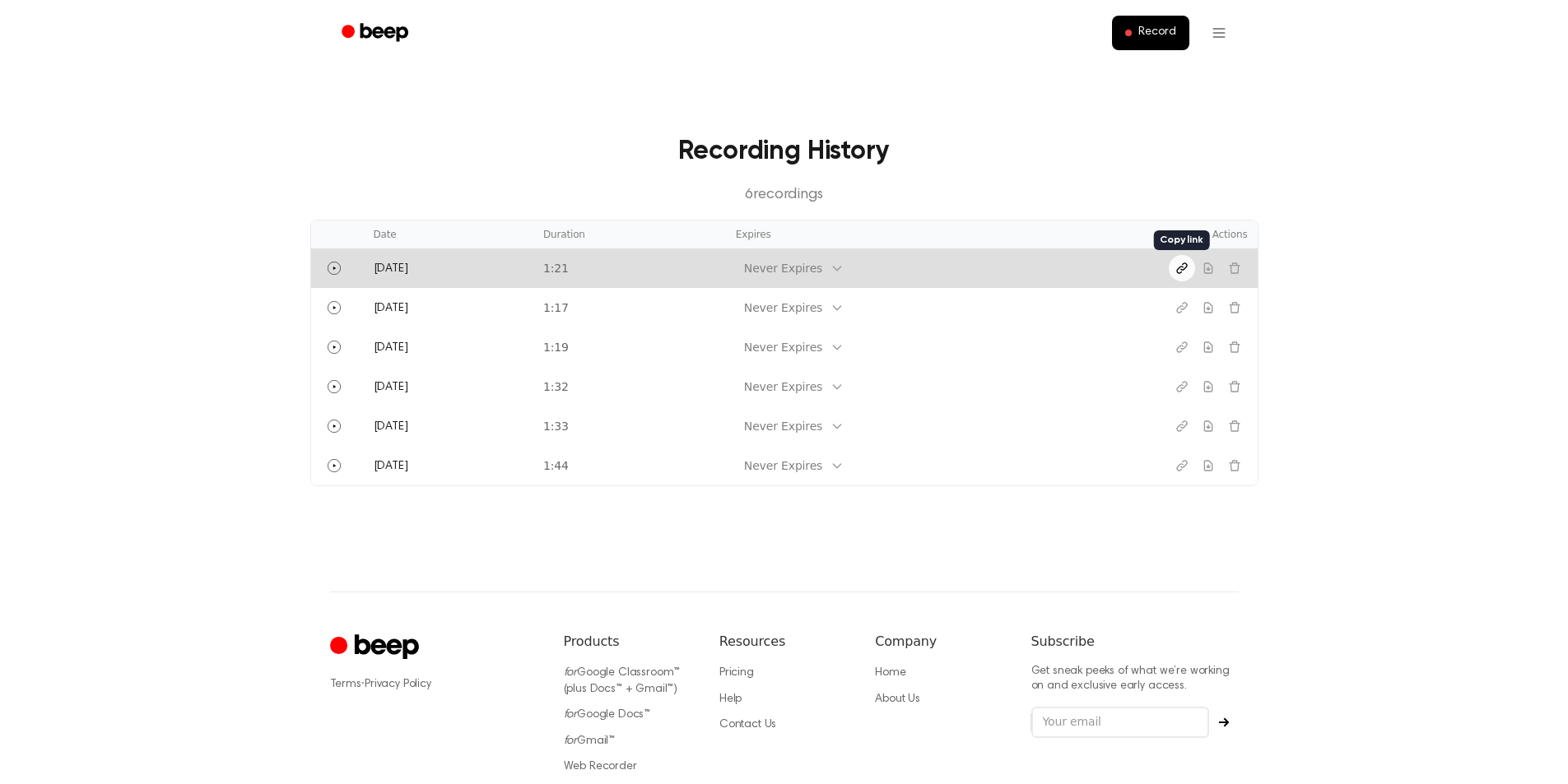
click at [1176, 272] on icon "Copy link" at bounding box center [1180, 268] width 10 height 10
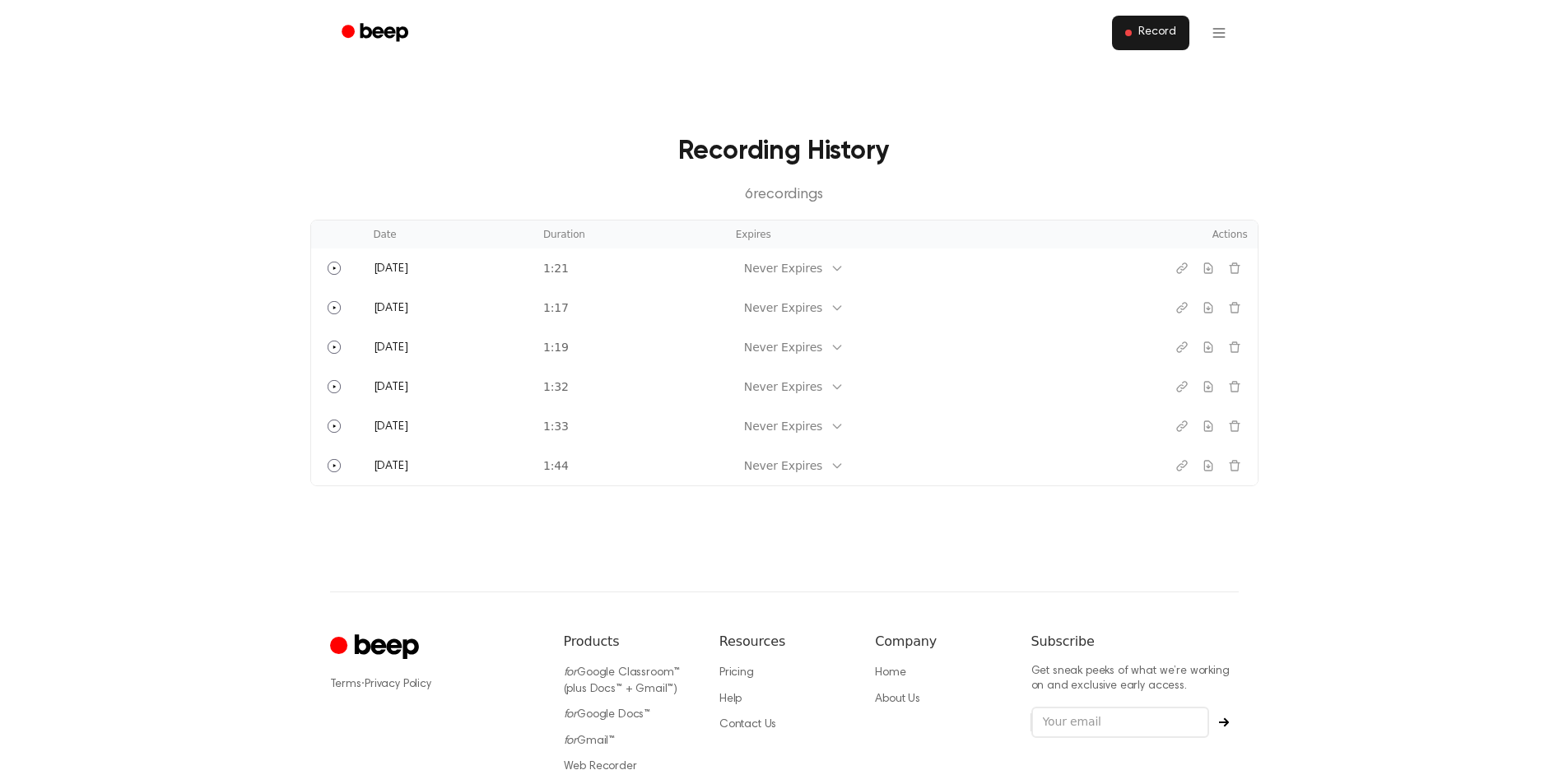
click at [1138, 34] on button "Record" at bounding box center [1150, 33] width 76 height 34
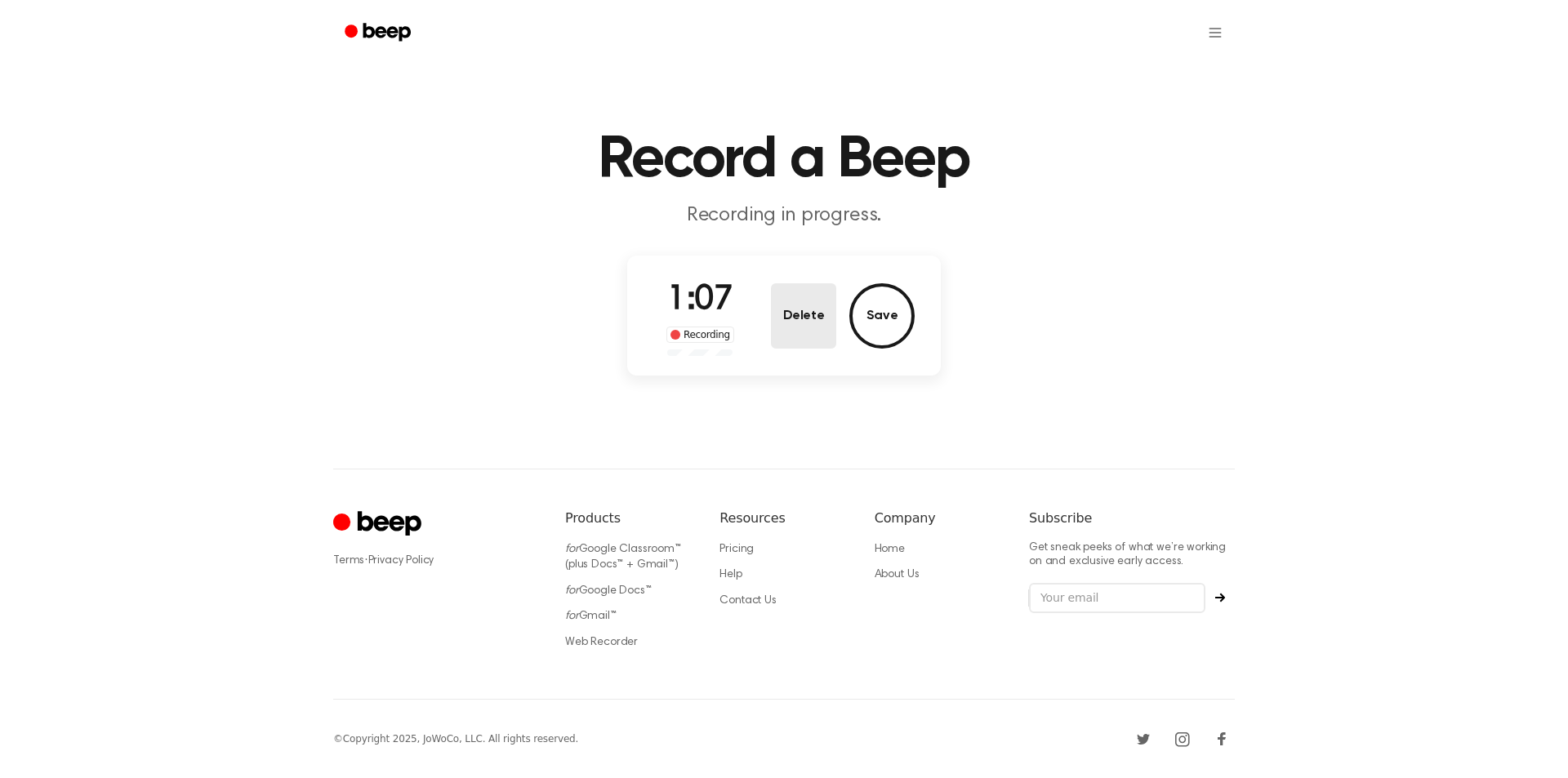
click at [798, 296] on button "Delete" at bounding box center [803, 316] width 66 height 66
